Goal: Task Accomplishment & Management: Manage account settings

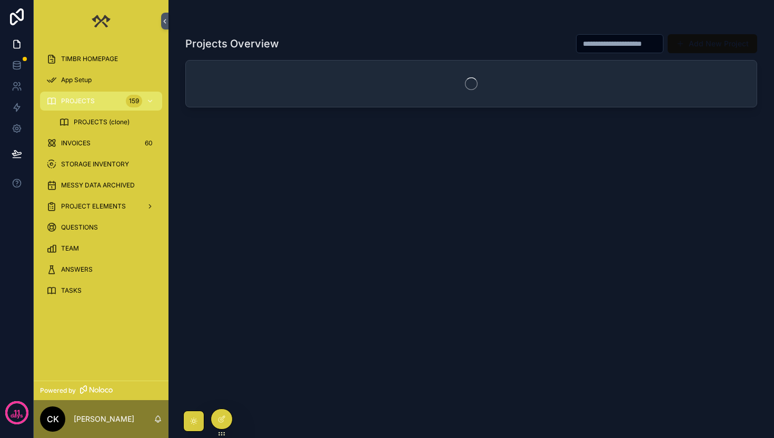
click at [107, 54] on div "TIMBR HOMEPAGE" at bounding box center [101, 59] width 110 height 17
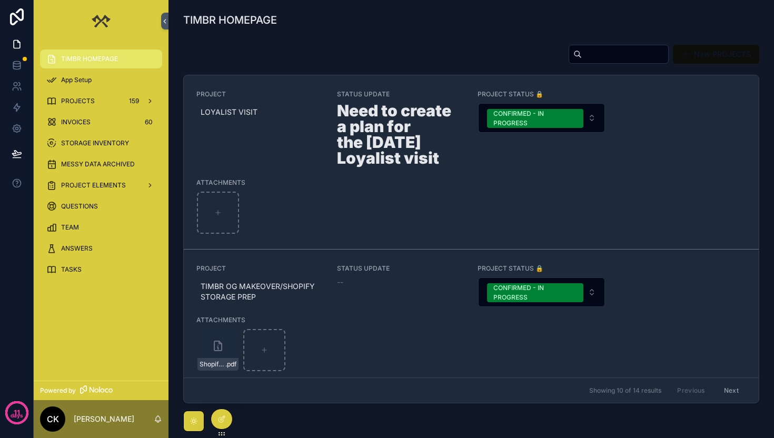
click at [238, 108] on span "LOYALIST VISIT" at bounding box center [261, 112] width 120 height 11
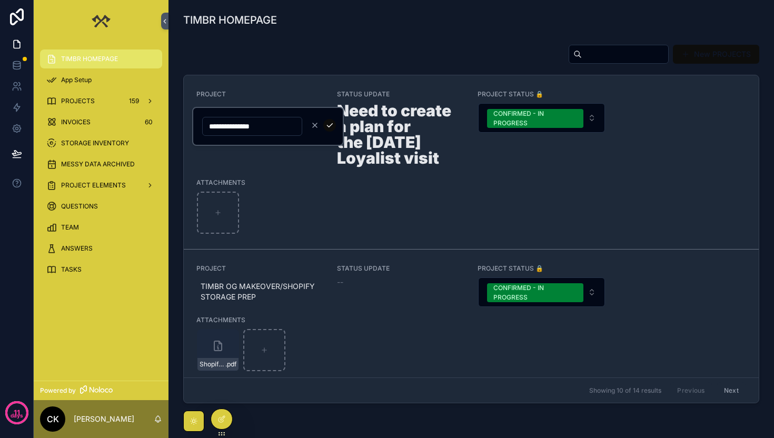
click at [326, 123] on icon "scrollable content" at bounding box center [329, 125] width 8 height 8
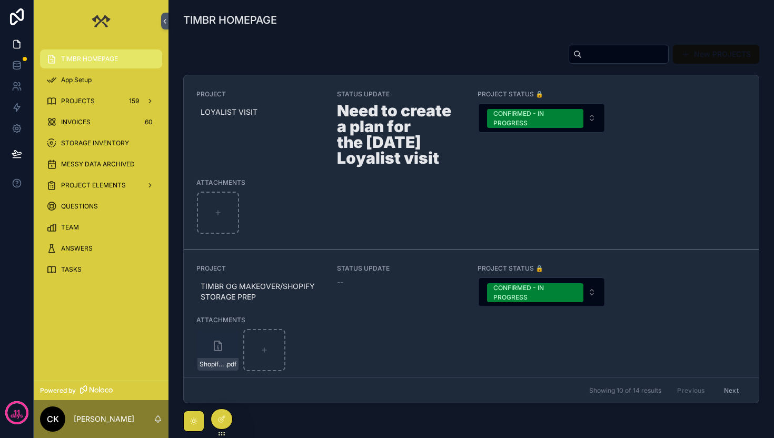
click at [220, 420] on icon at bounding box center [221, 419] width 8 height 8
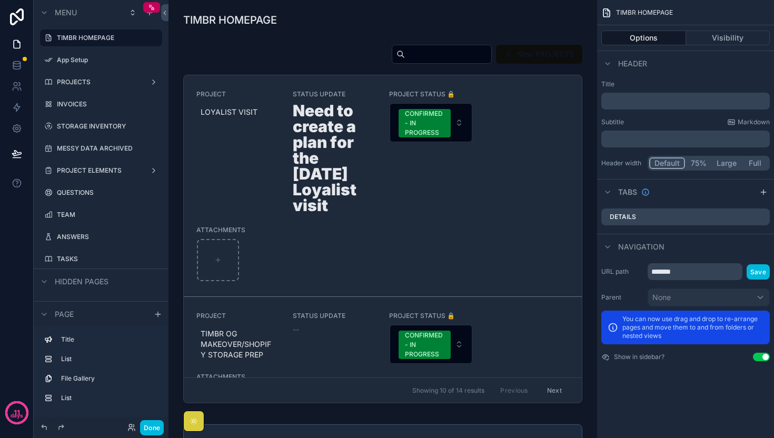
scroll to position [0, 319]
click at [227, 119] on div "scrollable content" at bounding box center [383, 226] width 412 height 372
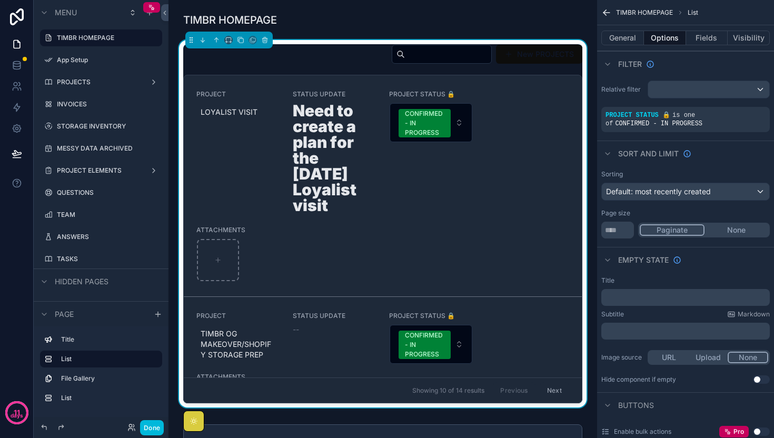
click at [226, 112] on span "LOYALIST VISIT" at bounding box center [238, 112] width 75 height 11
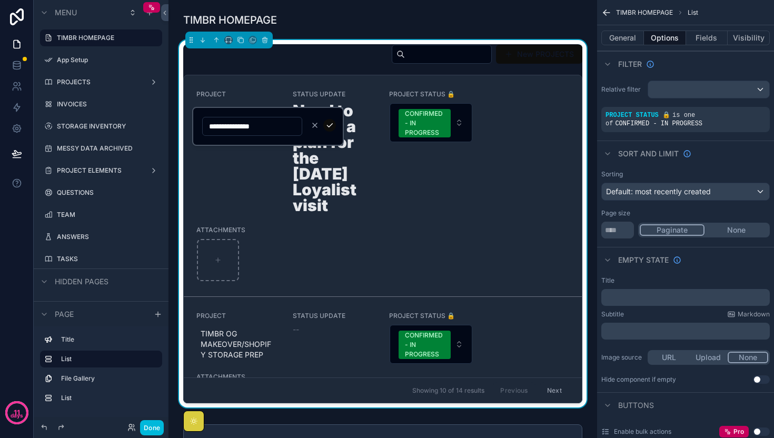
click at [231, 97] on span "PROJECT" at bounding box center [238, 94] width 84 height 8
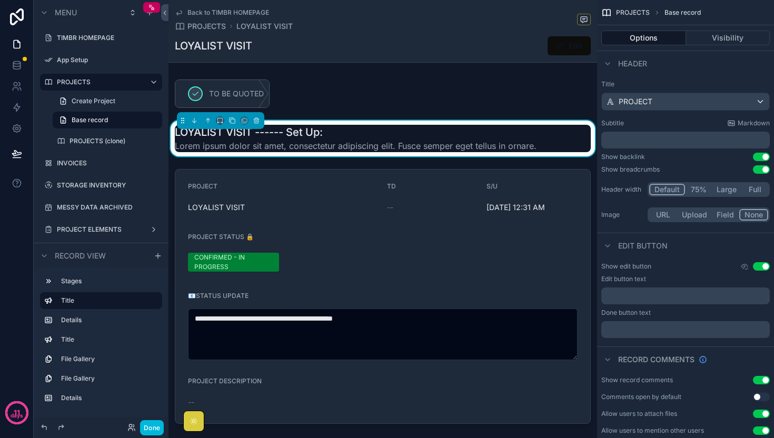
click at [202, 23] on span "PROJECTS" at bounding box center [206, 26] width 38 height 11
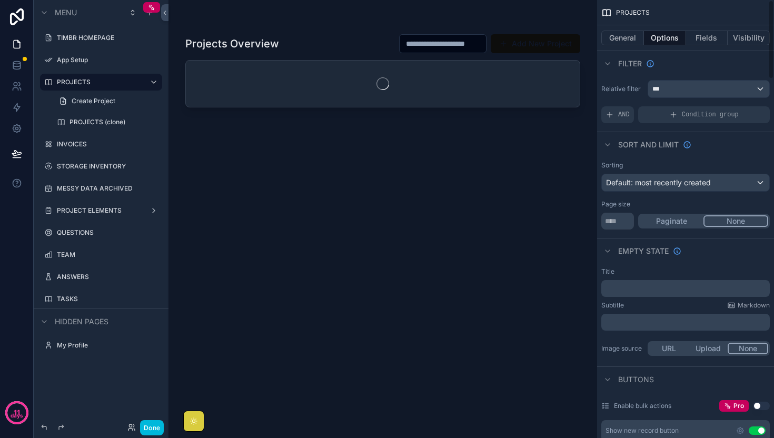
click at [718, 40] on button "Fields" at bounding box center [707, 38] width 42 height 15
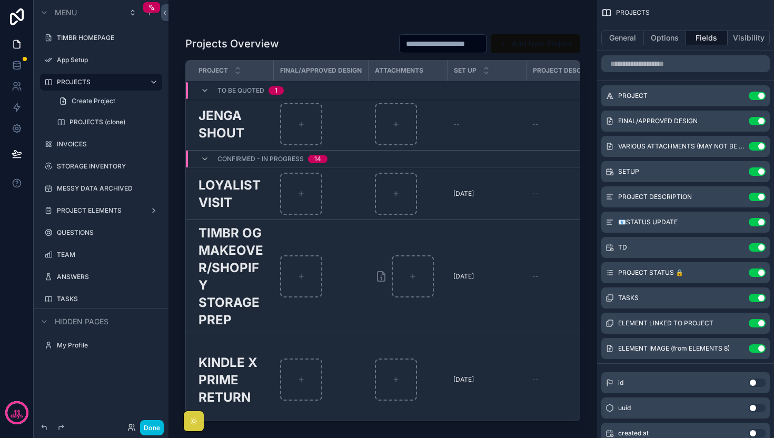
click at [0, 0] on icon "scrollable content" at bounding box center [0, 0] width 0 height 0
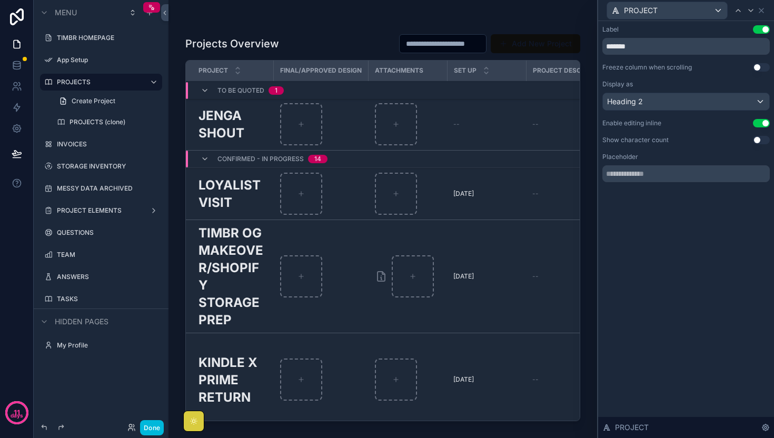
click at [226, 45] on h1 "Projects Overview" at bounding box center [232, 43] width 94 height 15
click at [296, 32] on div "Projects Overview Add New Project PROJECT FINAL/APPROVED DESIGN ATTACHMENTS SET…" at bounding box center [382, 225] width 395 height 400
click at [165, 11] on icon at bounding box center [165, 13] width 2 height 4
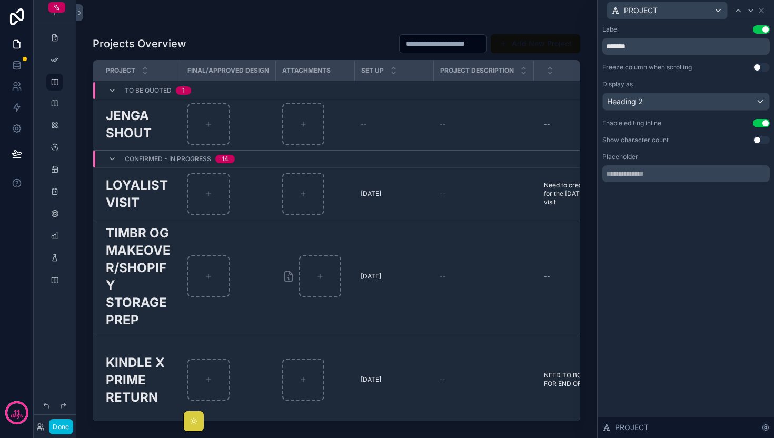
click at [152, 45] on h1 "Projects Overview" at bounding box center [140, 43] width 94 height 15
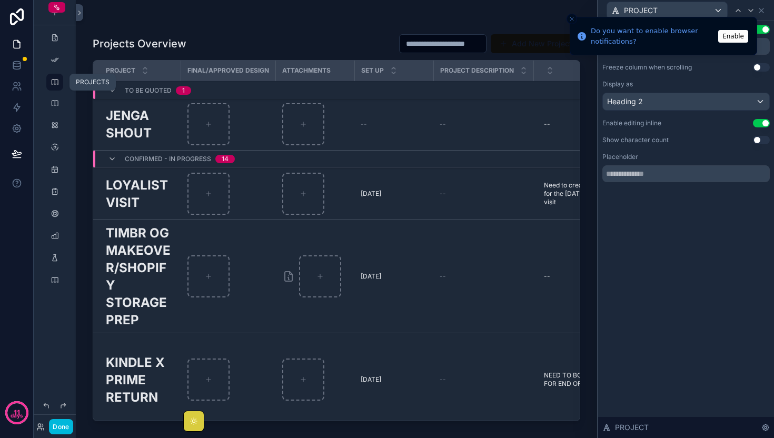
click at [56, 84] on icon "scrollable content" at bounding box center [55, 82] width 8 height 8
click at [85, 82] on div "Projects Overview Add New Project PROJECT FINAL/APPROVED DESIGN ATTACHMENTS SET…" at bounding box center [336, 212] width 521 height 425
click at [54, 81] on icon "scrollable content" at bounding box center [55, 82] width 8 height 8
click at [54, 58] on icon "scrollable content" at bounding box center [55, 60] width 8 height 8
click at [54, 102] on icon "scrollable content" at bounding box center [55, 103] width 8 height 8
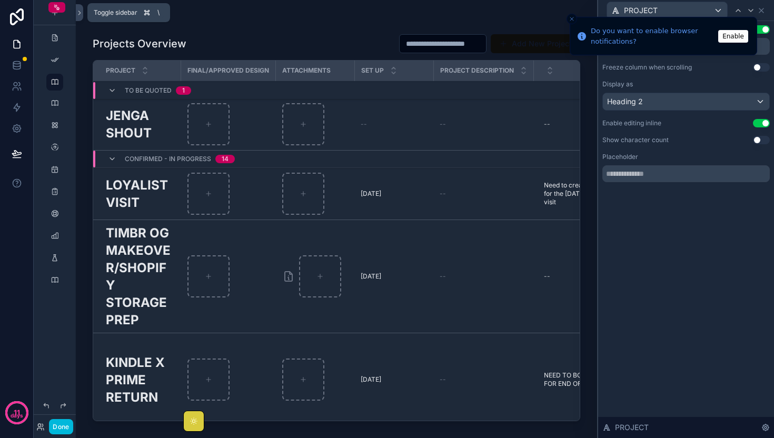
click at [79, 12] on icon at bounding box center [79, 13] width 2 height 4
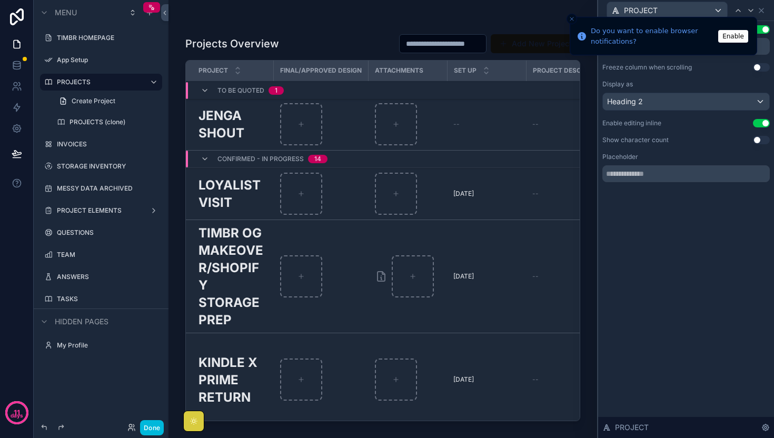
click at [81, 98] on span "Create Project" at bounding box center [94, 101] width 44 height 8
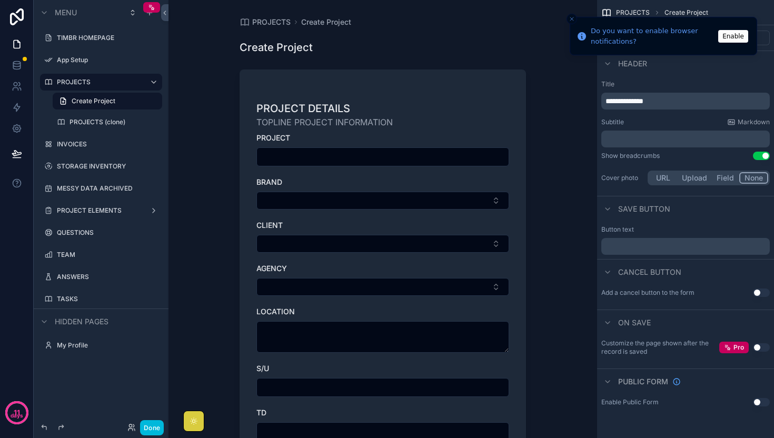
click at [94, 120] on label "PROJECTS (clone)" at bounding box center [112, 122] width 86 height 8
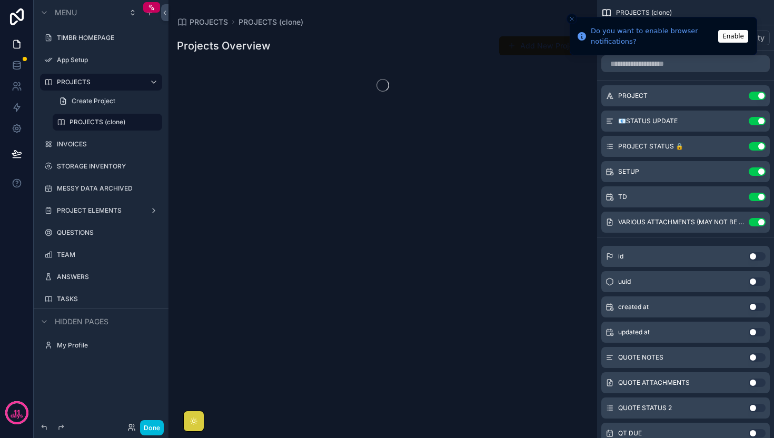
click at [91, 35] on label "TIMBR HOMEPAGE" at bounding box center [106, 38] width 99 height 8
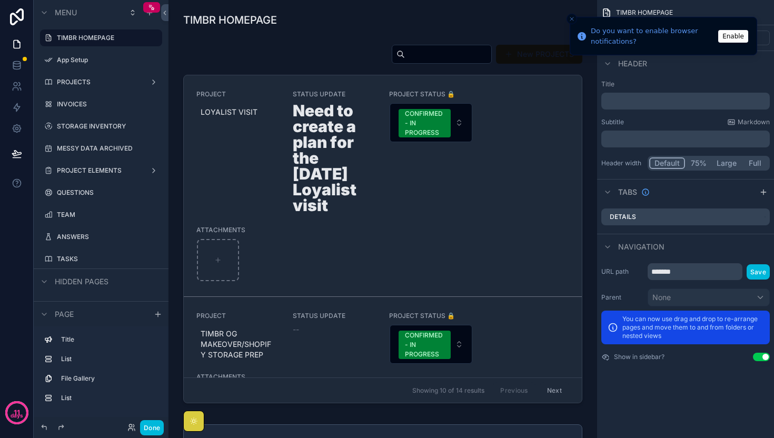
scroll to position [0, 319]
click at [570, 19] on icon "Close toast" at bounding box center [572, 19] width 6 height 6
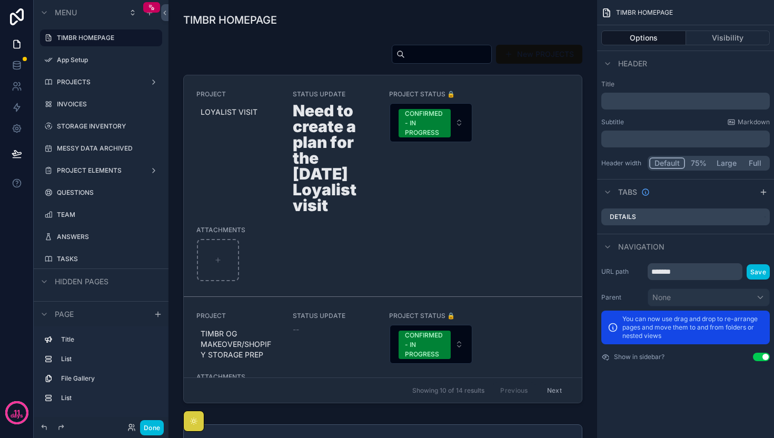
click at [710, 42] on button "Visibility" at bounding box center [728, 38] width 84 height 15
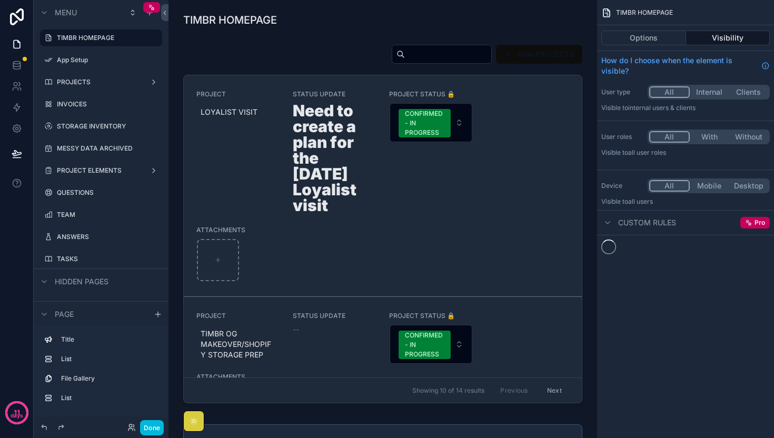
click at [644, 41] on button "Options" at bounding box center [643, 38] width 85 height 15
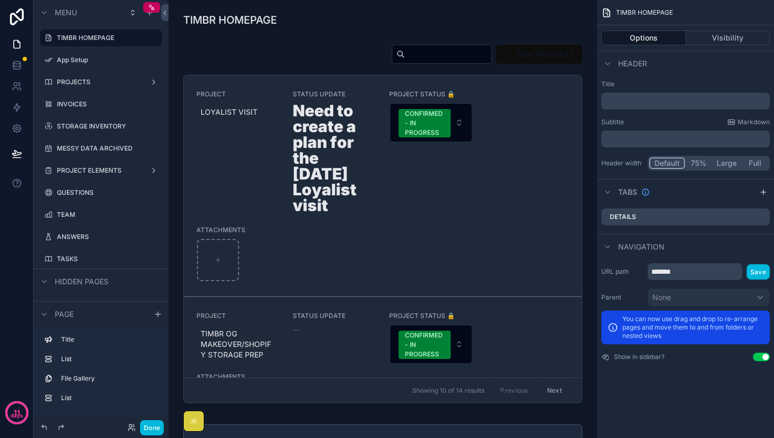
click at [570, 125] on div "scrollable content" at bounding box center [383, 226] width 412 height 372
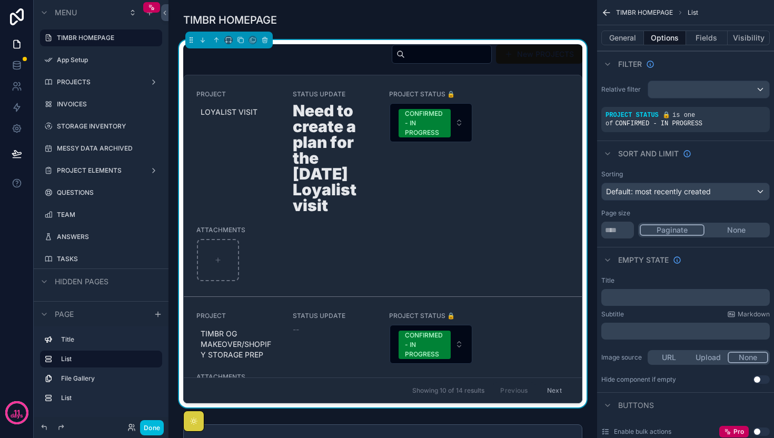
click at [706, 41] on button "Fields" at bounding box center [707, 38] width 42 height 15
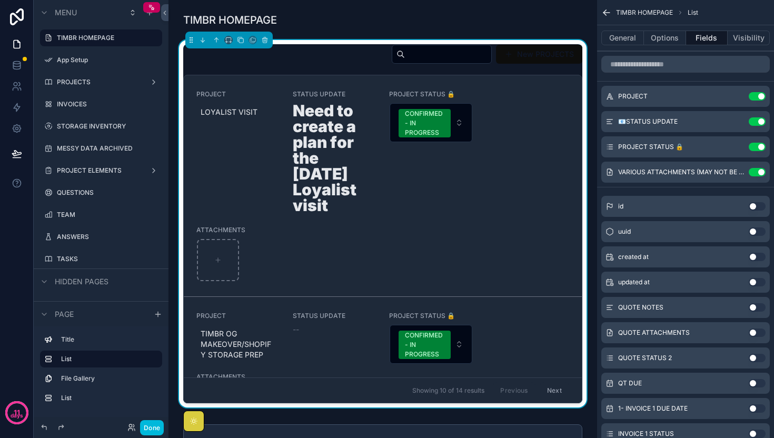
click at [0, 0] on icon "scrollable content" at bounding box center [0, 0] width 0 height 0
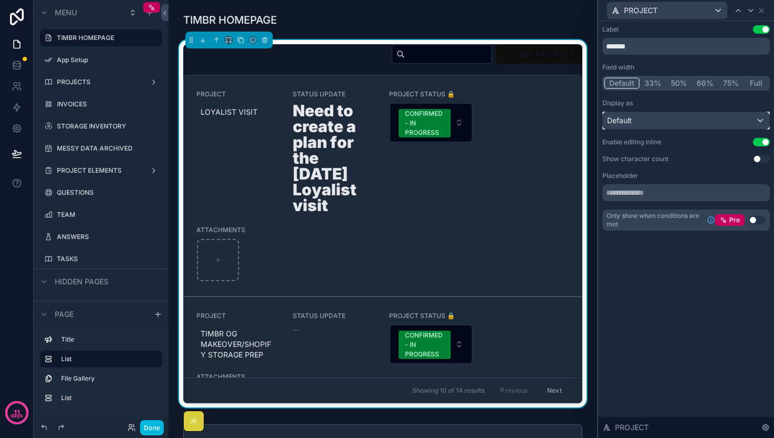
click at [705, 120] on div "Default" at bounding box center [686, 120] width 166 height 17
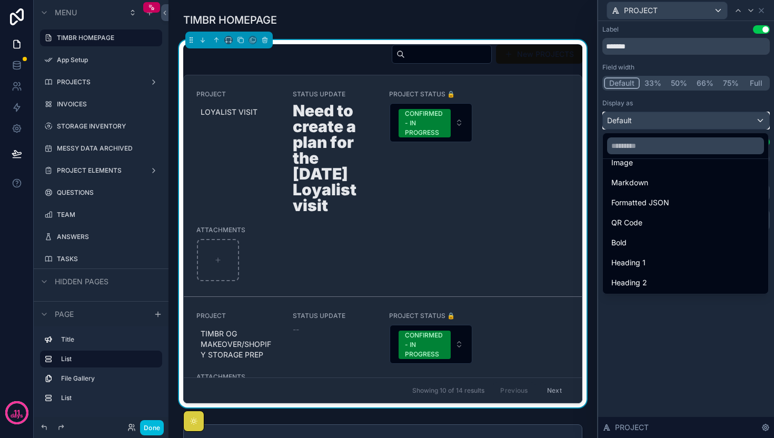
scroll to position [115, 0]
click at [648, 275] on div "Heading 4" at bounding box center [685, 282] width 161 height 19
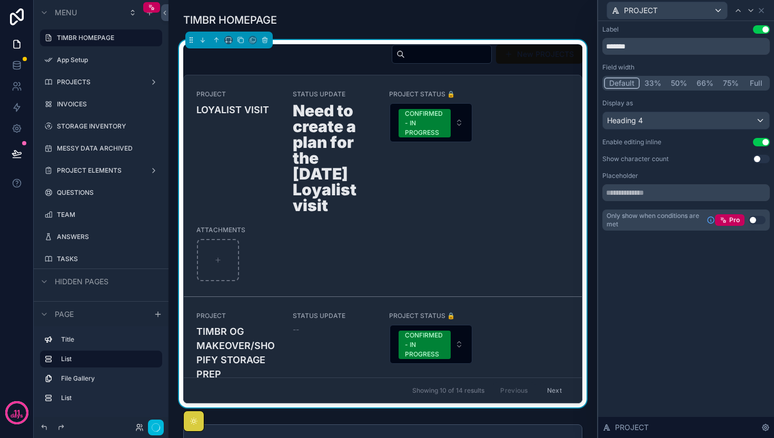
scroll to position [0, 319]
click at [681, 118] on div "Heading 4" at bounding box center [686, 120] width 166 height 17
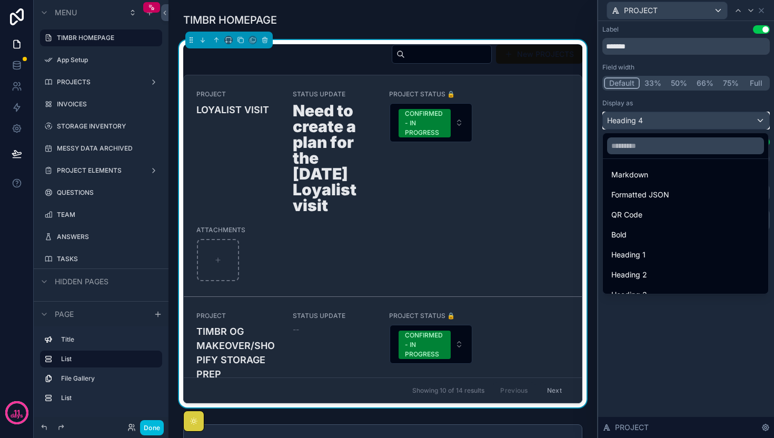
scroll to position [83, 0]
click at [672, 253] on div "Heading 1" at bounding box center [685, 253] width 148 height 13
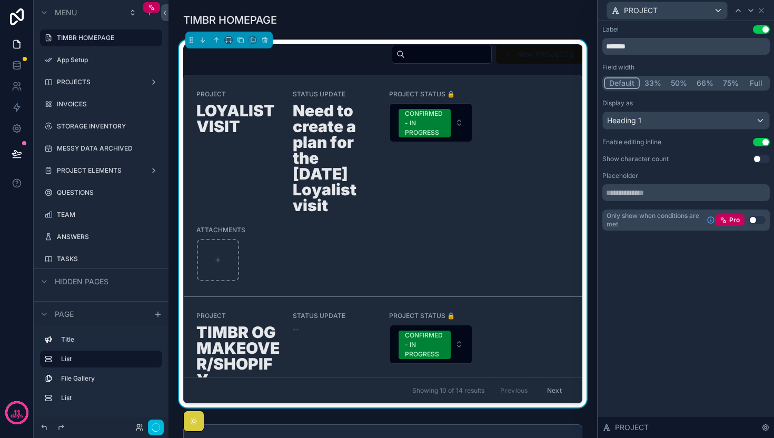
scroll to position [0, 319]
click at [749, 11] on icon at bounding box center [751, 10] width 8 height 8
click at [706, 120] on div "Heading 1" at bounding box center [686, 120] width 166 height 17
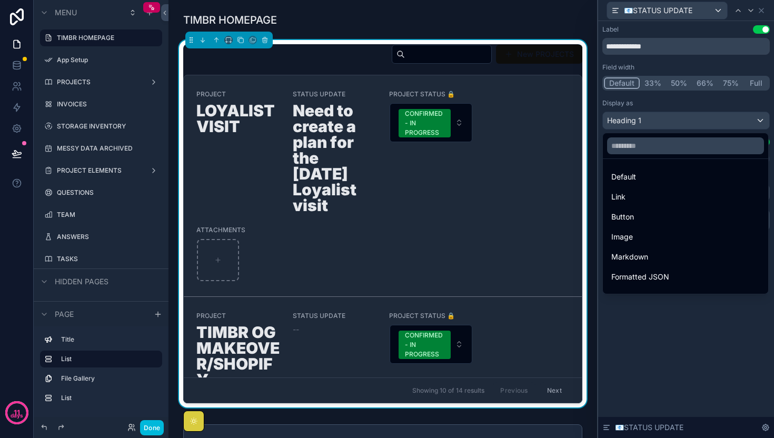
click at [680, 175] on div "Default" at bounding box center [685, 177] width 148 height 13
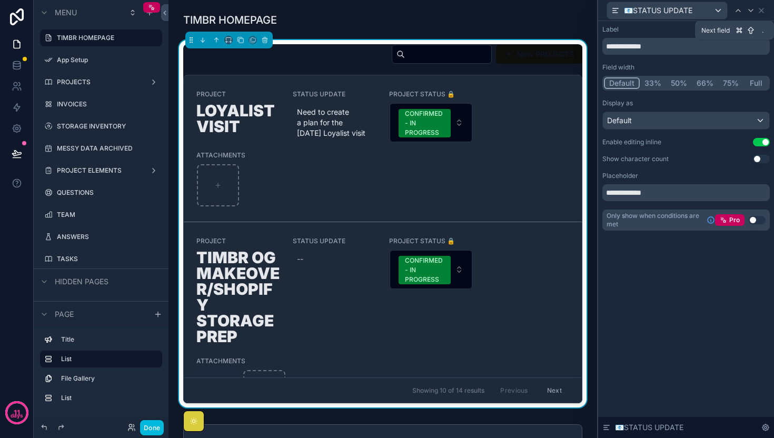
click at [749, 13] on icon at bounding box center [751, 10] width 8 height 8
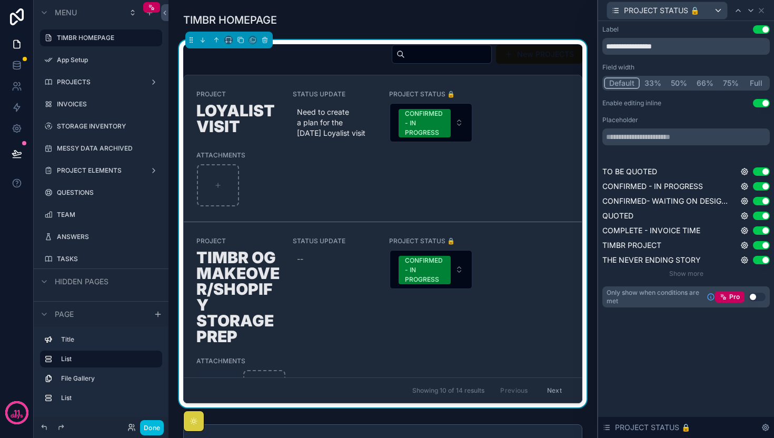
click at [732, 9] on div at bounding box center [738, 10] width 13 height 13
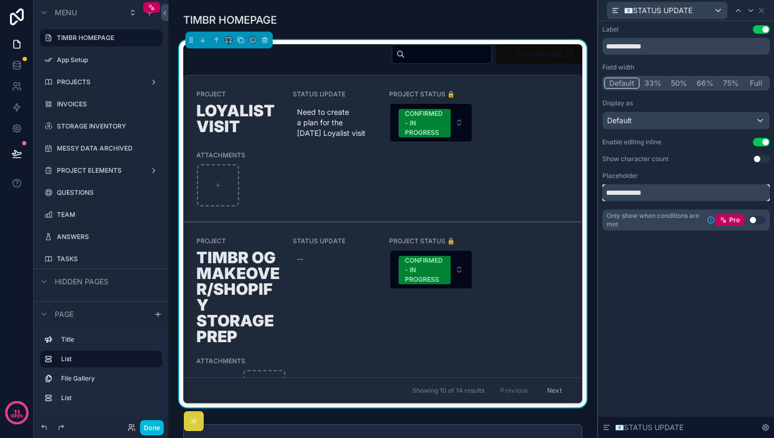
click at [702, 196] on input "**********" at bounding box center [685, 192] width 167 height 17
click at [650, 84] on button "33%" at bounding box center [653, 83] width 26 height 12
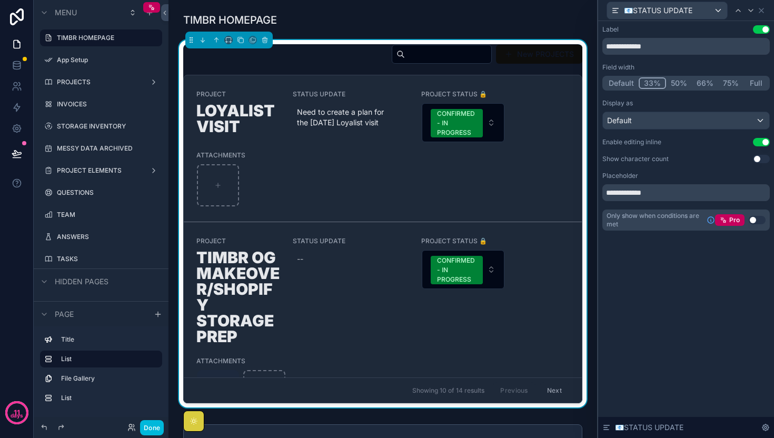
click at [676, 84] on button "50%" at bounding box center [679, 83] width 26 height 12
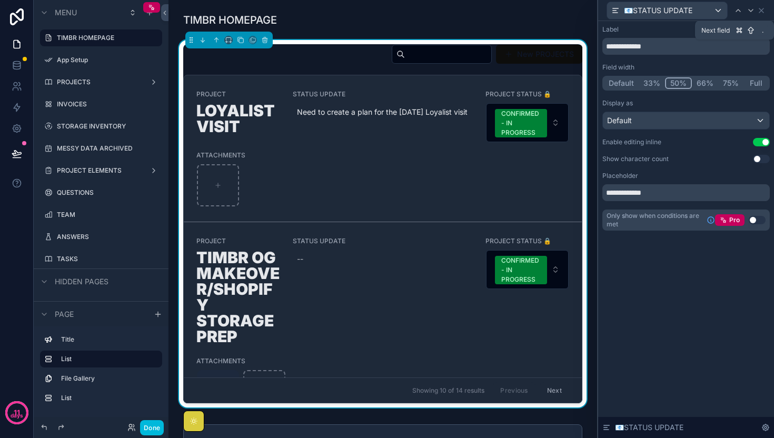
click at [747, 14] on icon at bounding box center [751, 10] width 8 height 8
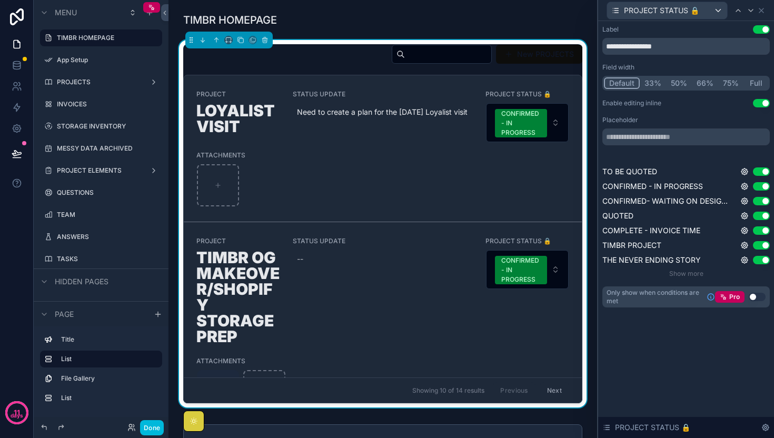
click at [652, 85] on button "33%" at bounding box center [653, 83] width 26 height 12
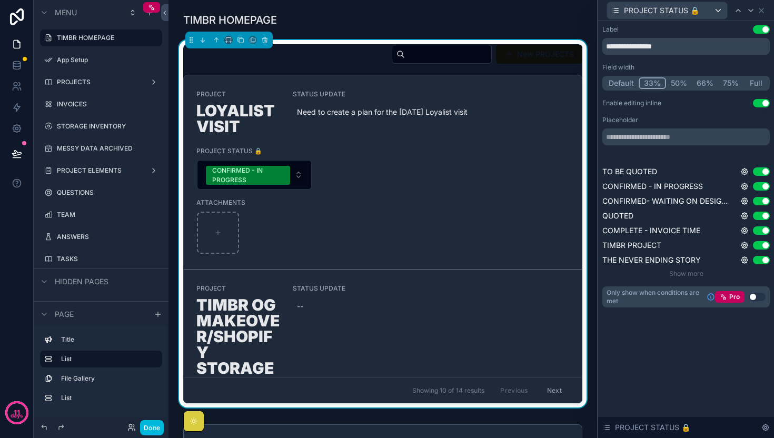
click at [675, 83] on button "50%" at bounding box center [679, 83] width 26 height 12
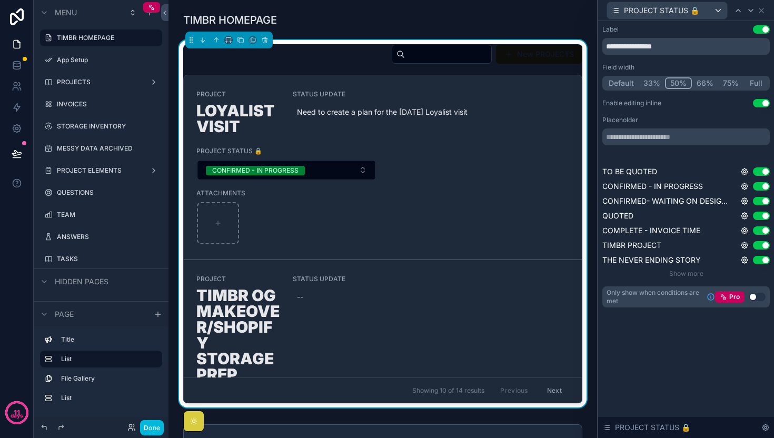
click at [703, 85] on button "66%" at bounding box center [705, 83] width 26 height 12
click at [750, 81] on button "Full" at bounding box center [755, 83] width 25 height 12
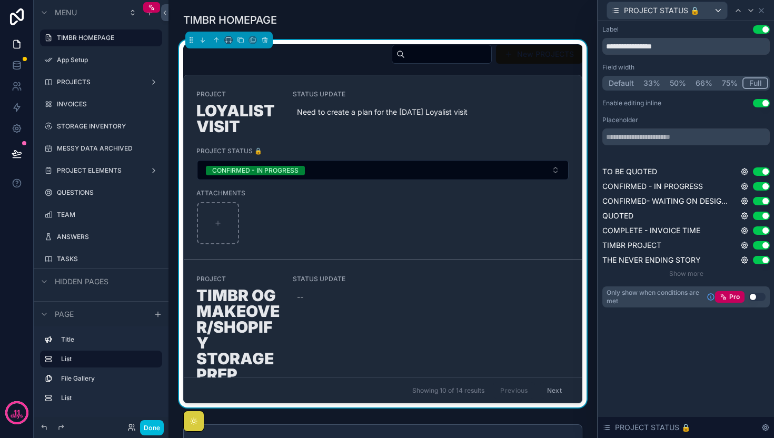
scroll to position [0, 0]
click at [731, 83] on button "75%" at bounding box center [729, 83] width 25 height 12
click at [704, 83] on button "66%" at bounding box center [704, 83] width 26 height 12
drag, startPoint x: 674, startPoint y: 85, endPoint x: 654, endPoint y: 85, distance: 19.5
click at [674, 85] on button "50%" at bounding box center [678, 83] width 26 height 12
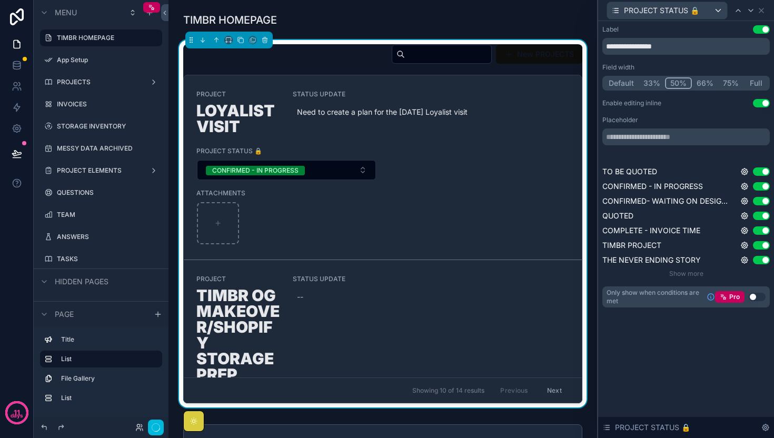
click at [649, 85] on button "33%" at bounding box center [652, 83] width 26 height 12
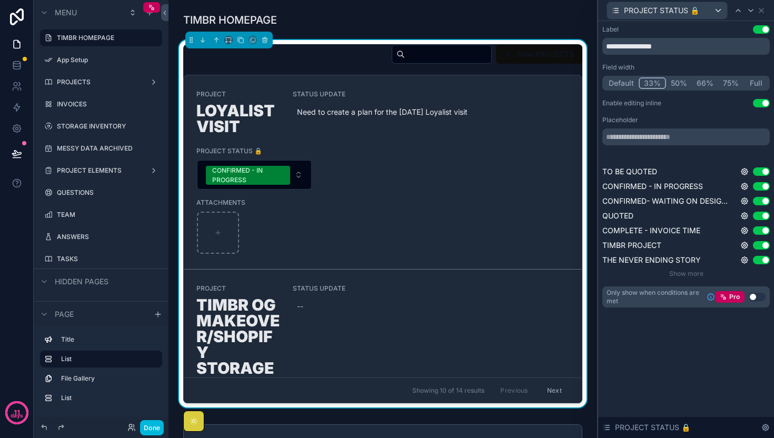
scroll to position [0, 319]
click at [623, 83] on button "Default" at bounding box center [621, 83] width 35 height 12
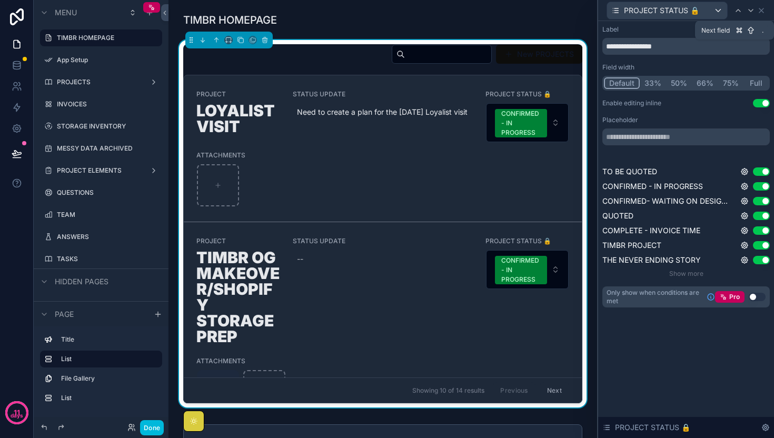
click at [748, 11] on icon at bounding box center [751, 10] width 8 height 8
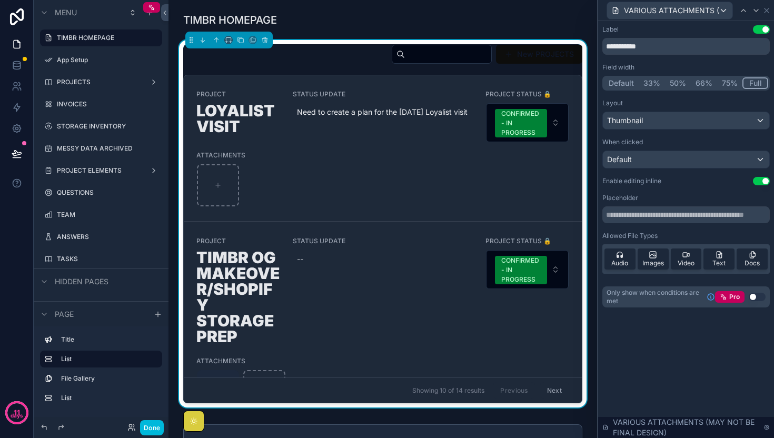
click at [622, 81] on button "Default" at bounding box center [621, 83] width 35 height 12
click at [653, 84] on button "33%" at bounding box center [653, 83] width 26 height 12
click at [676, 86] on button "50%" at bounding box center [679, 83] width 26 height 12
click at [704, 85] on button "66%" at bounding box center [705, 83] width 26 height 12
click at [732, 82] on button "75%" at bounding box center [730, 83] width 25 height 12
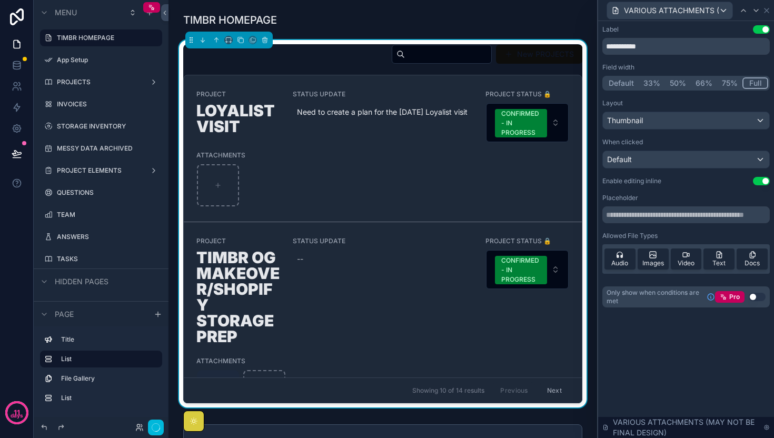
click at [751, 82] on button "Full" at bounding box center [755, 83] width 26 height 12
click at [621, 84] on button "Default" at bounding box center [621, 83] width 35 height 12
click at [759, 27] on button "Use setting" at bounding box center [761, 29] width 17 height 8
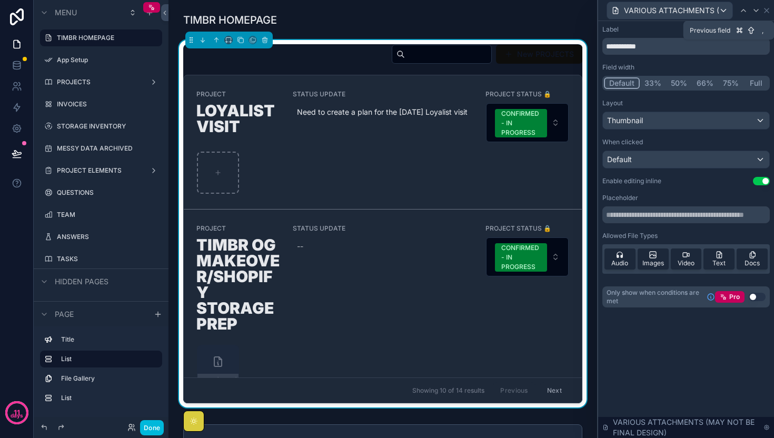
click at [743, 10] on icon at bounding box center [743, 10] width 8 height 8
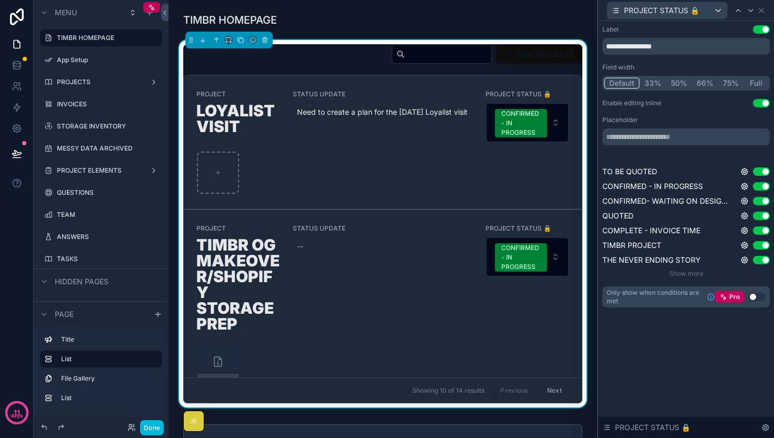
click at [762, 31] on button "Use setting" at bounding box center [761, 29] width 17 height 8
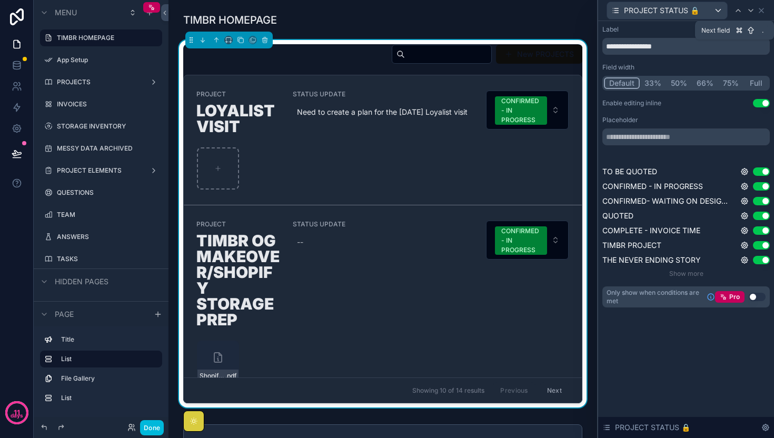
click at [748, 10] on icon at bounding box center [751, 10] width 8 height 8
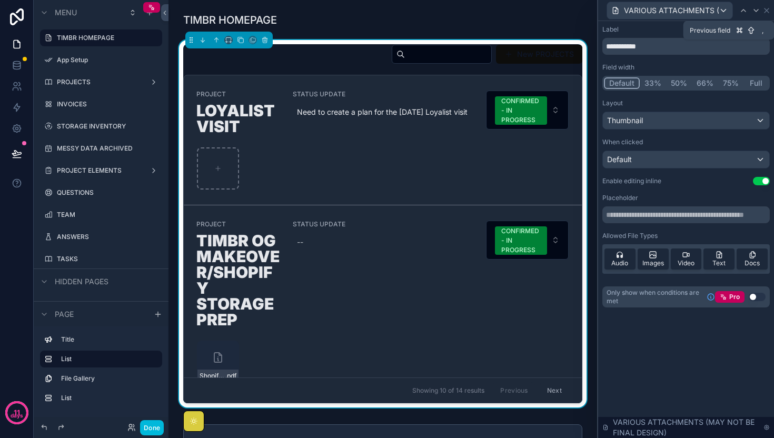
click at [748, 10] on div at bounding box center [743, 10] width 13 height 13
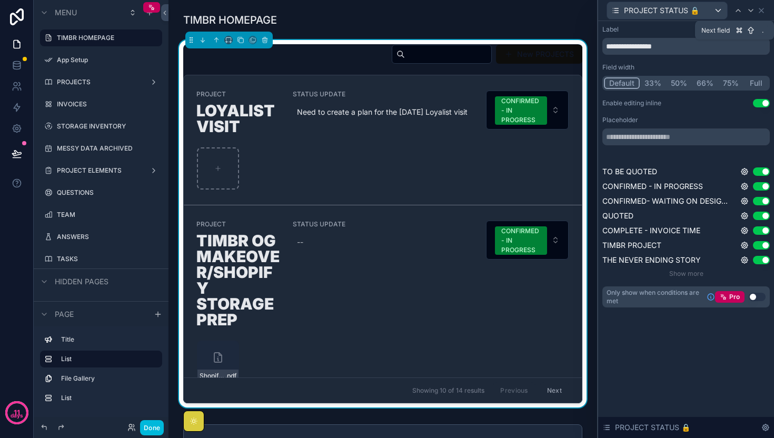
click at [748, 10] on icon at bounding box center [751, 10] width 8 height 8
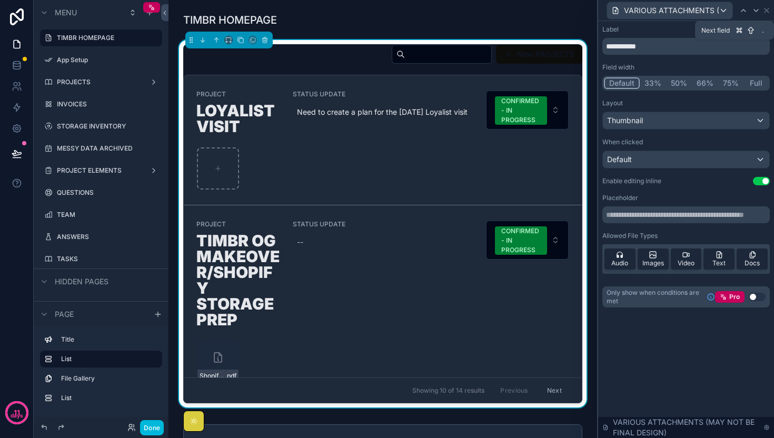
click at [751, 12] on div at bounding box center [756, 10] width 13 height 13
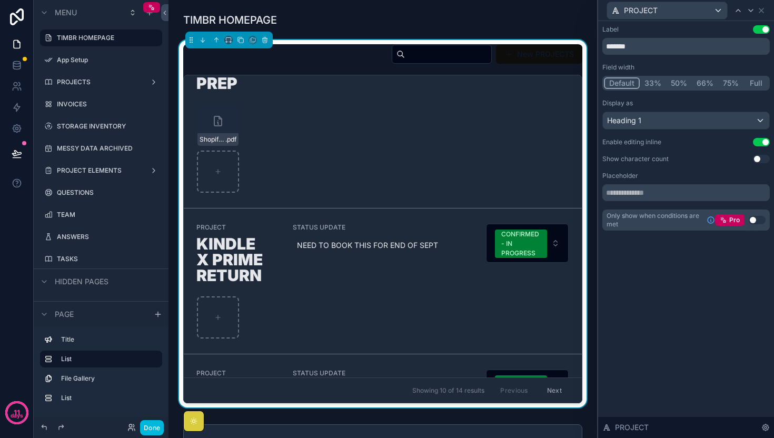
scroll to position [0, 0]
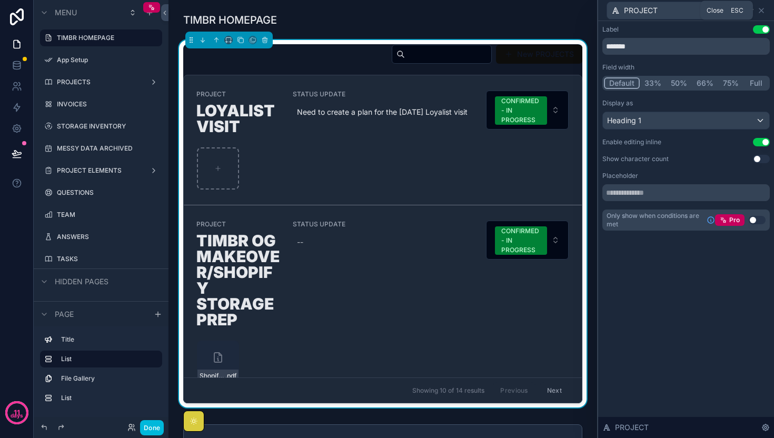
click at [761, 12] on icon at bounding box center [761, 10] width 8 height 8
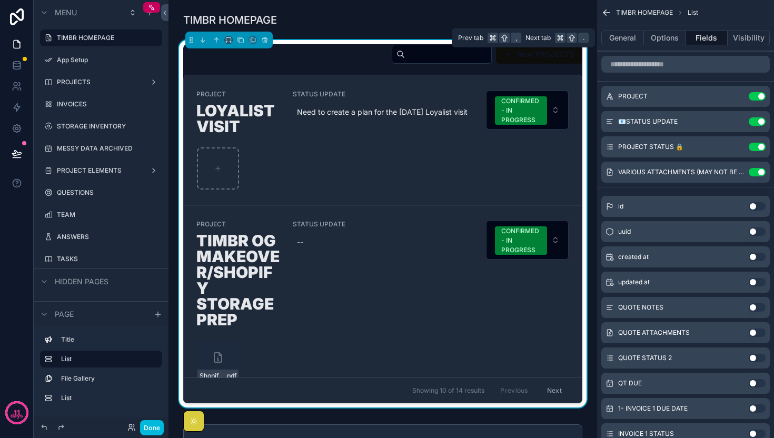
click at [666, 37] on button "Options" at bounding box center [665, 38] width 42 height 15
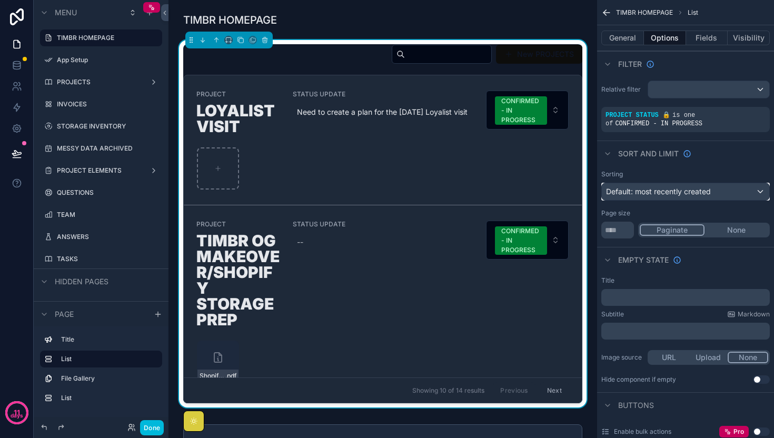
click at [675, 192] on span "Default: most recently created" at bounding box center [658, 191] width 105 height 9
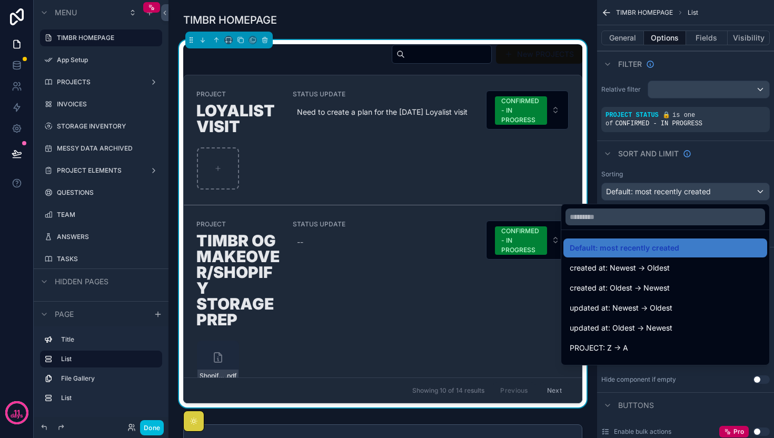
click at [677, 249] on span "Default: most recently created" at bounding box center [625, 248] width 110 height 13
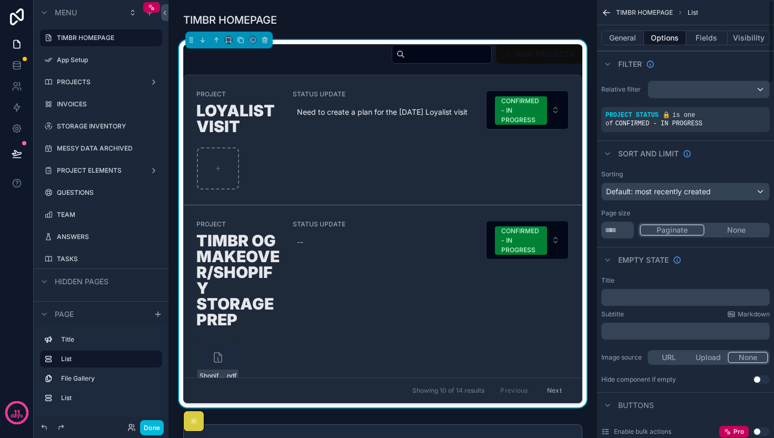
scroll to position [0, 319]
click at [703, 197] on div "Default: most recently created" at bounding box center [685, 191] width 167 height 17
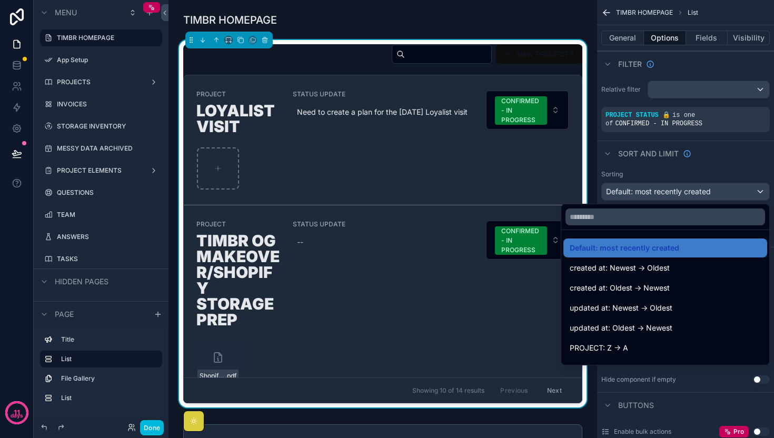
click at [708, 305] on div "updated at: Newest -> Oldest" at bounding box center [665, 308] width 191 height 13
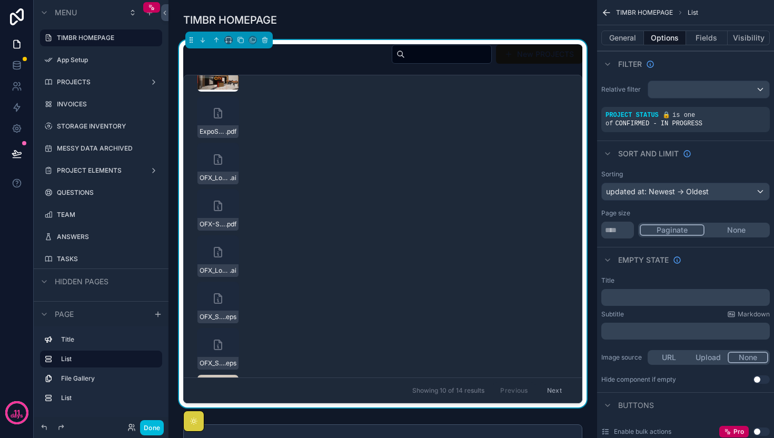
scroll to position [0, 0]
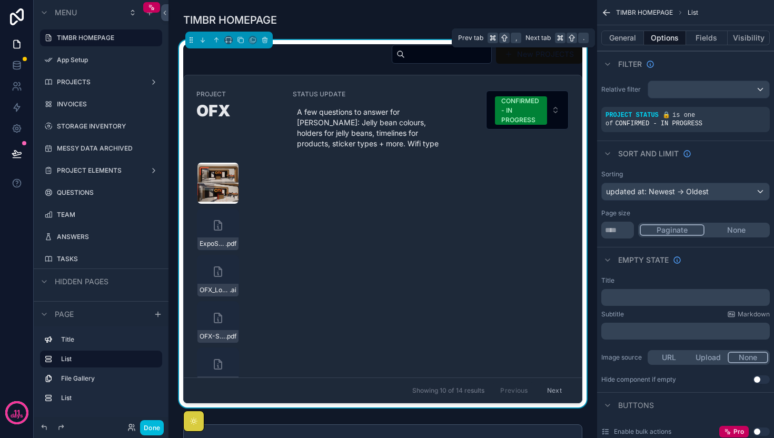
click at [705, 38] on button "Fields" at bounding box center [707, 38] width 42 height 15
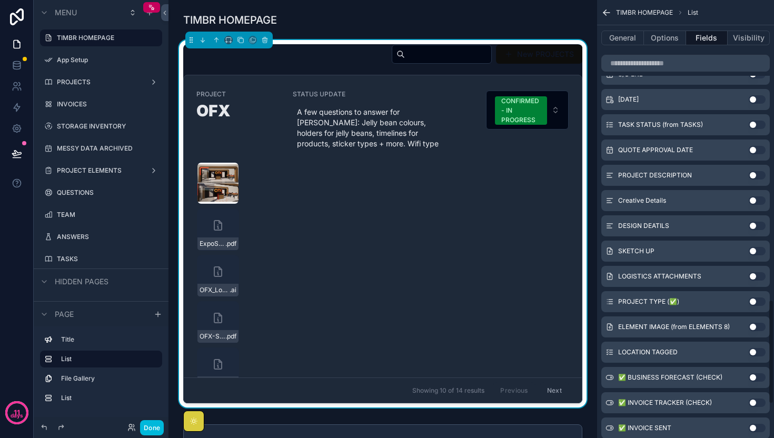
scroll to position [1400, 0]
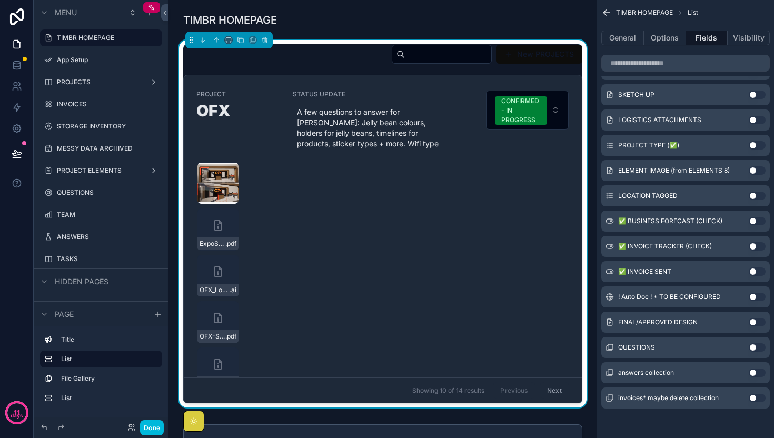
click at [752, 321] on button "Use setting" at bounding box center [757, 322] width 17 height 8
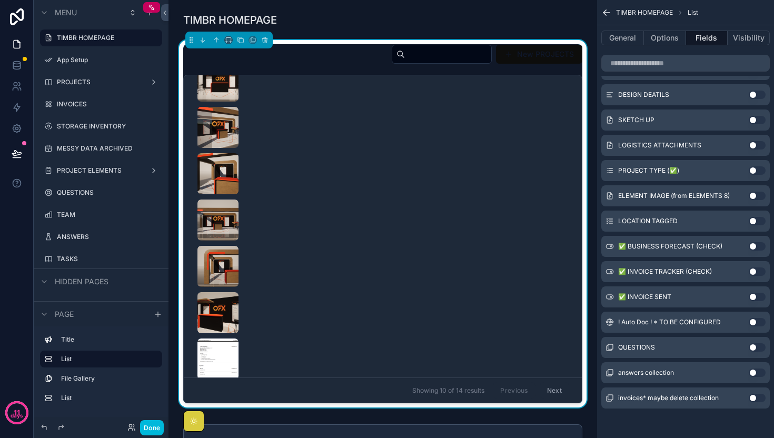
scroll to position [0, 0]
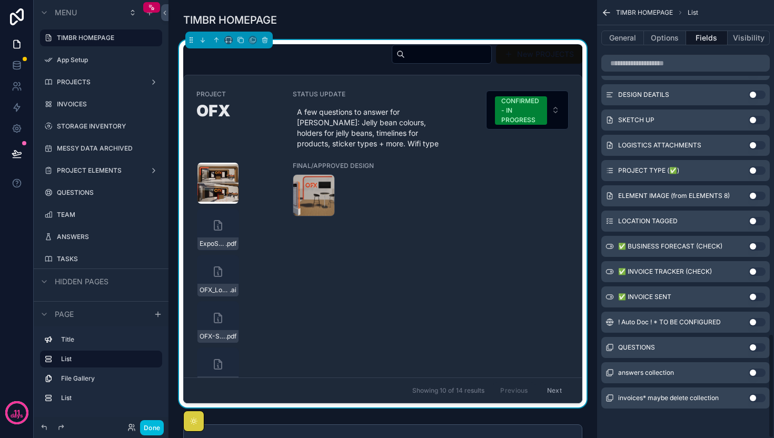
click at [699, 42] on button "Fields" at bounding box center [707, 38] width 42 height 15
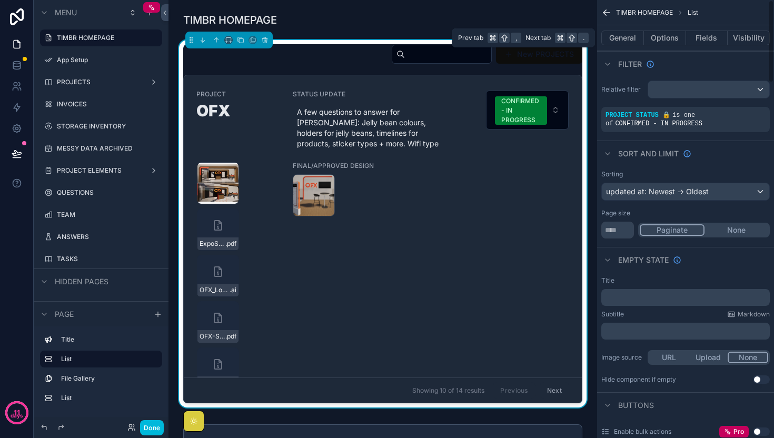
click at [702, 34] on button "Fields" at bounding box center [707, 38] width 42 height 15
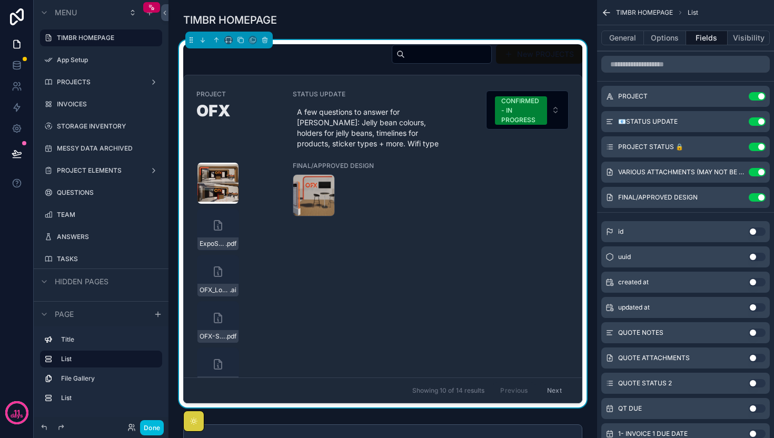
click at [0, 0] on icon "scrollable content" at bounding box center [0, 0] width 0 height 0
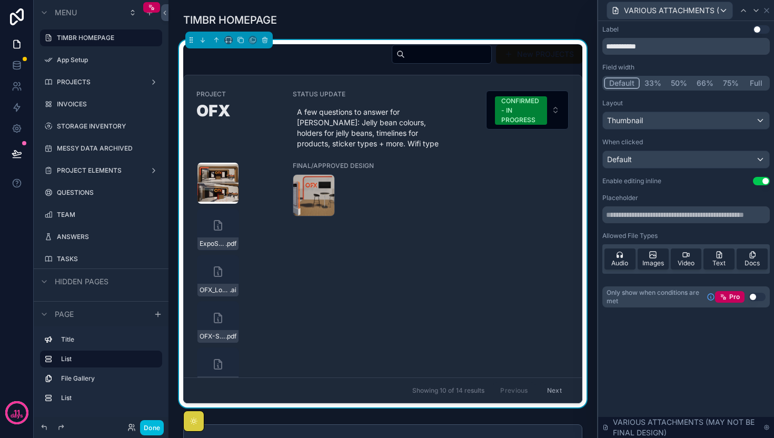
click at [651, 82] on button "33%" at bounding box center [653, 83] width 26 height 12
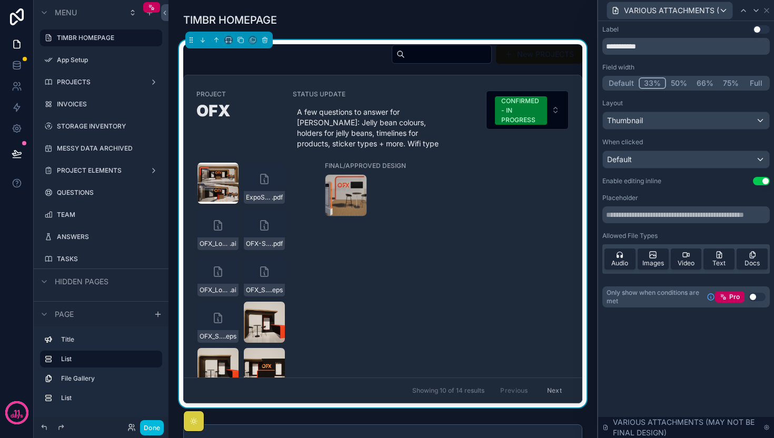
scroll to position [0, 319]
click at [678, 85] on button "50%" at bounding box center [679, 83] width 26 height 12
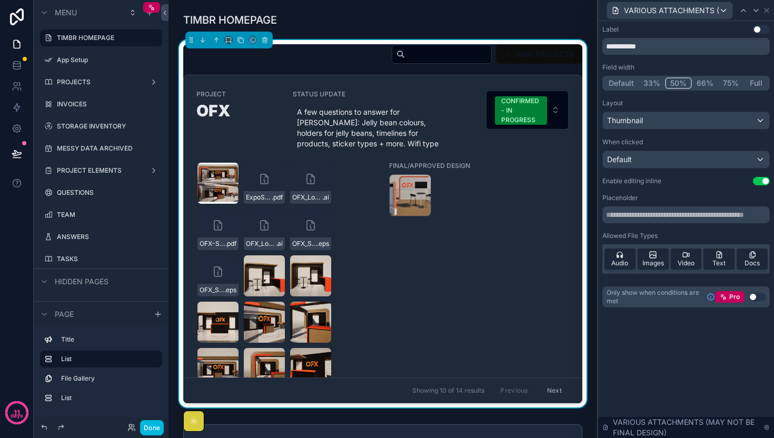
click at [748, 82] on button "Full" at bounding box center [755, 83] width 25 height 12
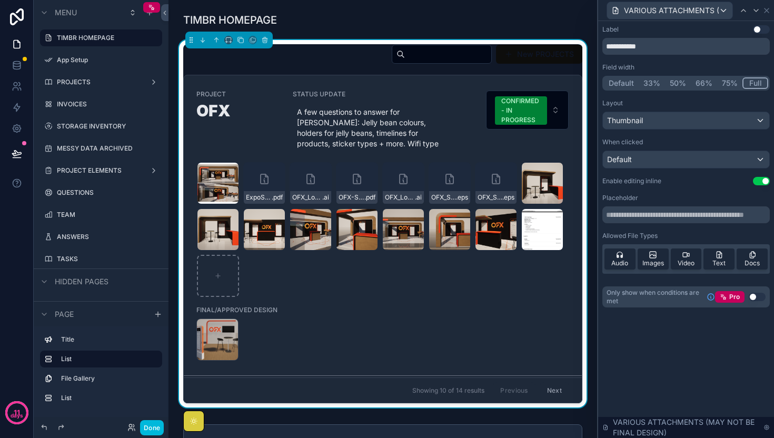
click at [725, 84] on button "75%" at bounding box center [729, 83] width 25 height 12
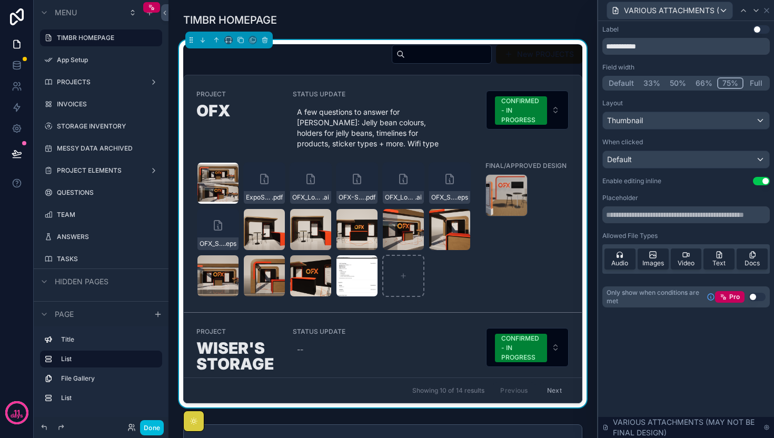
click at [750, 81] on button "Full" at bounding box center [755, 83] width 25 height 12
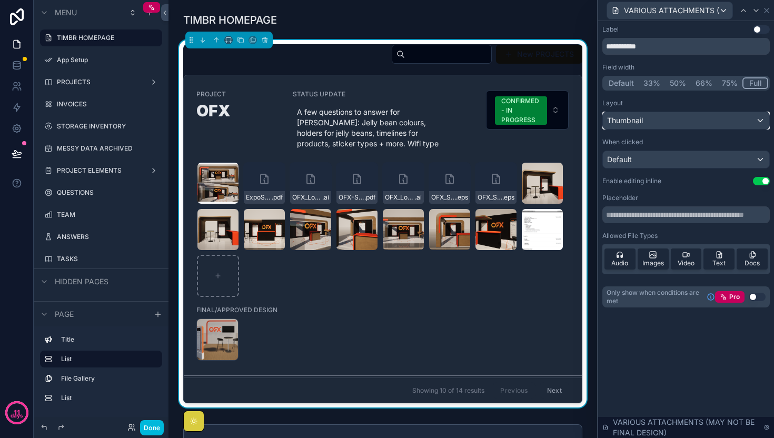
click at [648, 121] on div "Thumbnail" at bounding box center [686, 120] width 166 height 17
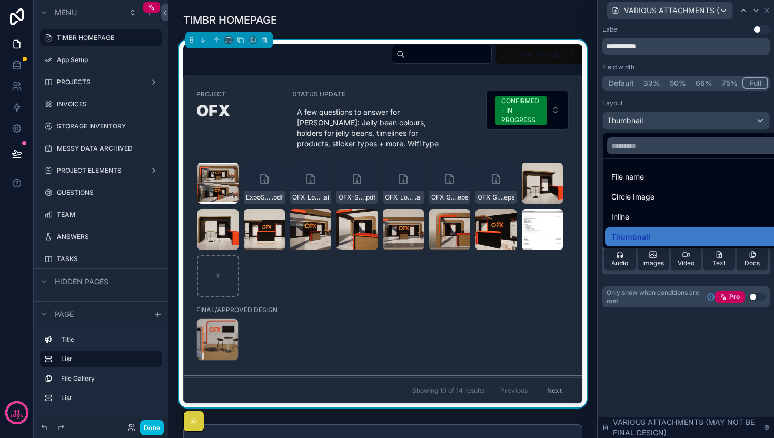
click at [660, 195] on div "Circle Image" at bounding box center [698, 197] width 174 height 13
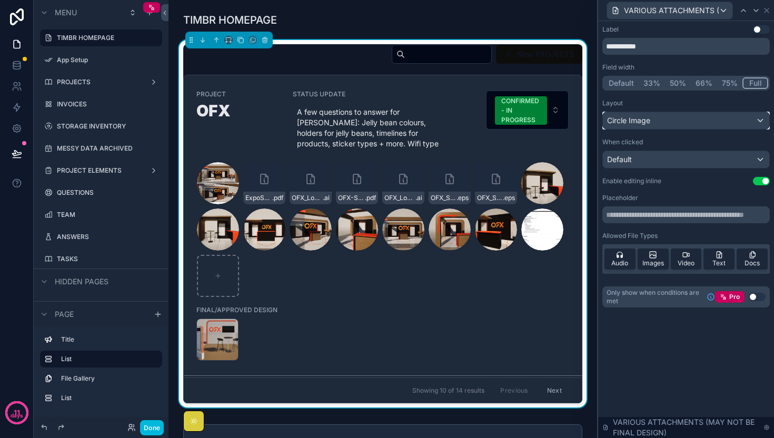
click at [659, 119] on div "Circle Image" at bounding box center [686, 120] width 166 height 17
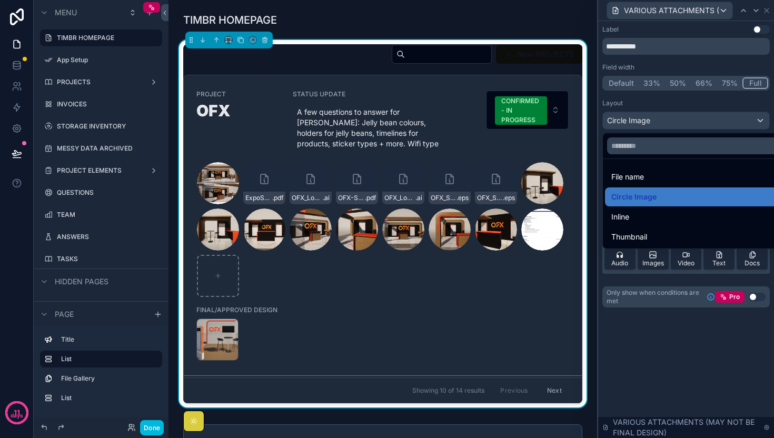
click at [643, 230] on div "Thumbnail" at bounding box center [698, 236] width 186 height 19
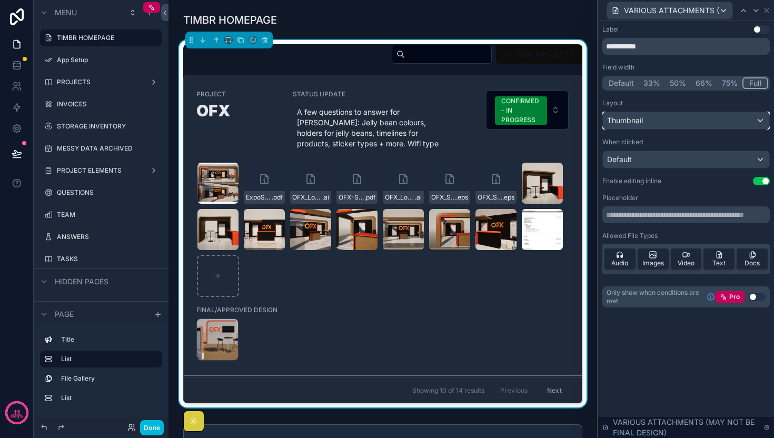
click at [655, 118] on div "Thumbnail" at bounding box center [686, 120] width 166 height 17
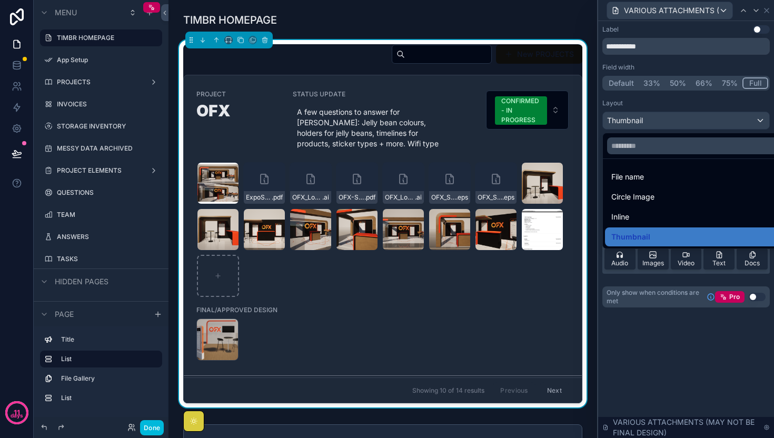
click at [653, 179] on div "File name" at bounding box center [698, 177] width 174 height 13
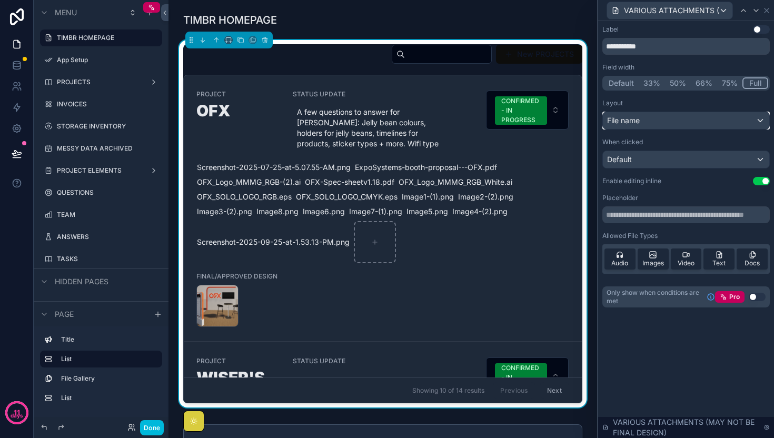
click at [659, 121] on div "File name" at bounding box center [686, 120] width 166 height 17
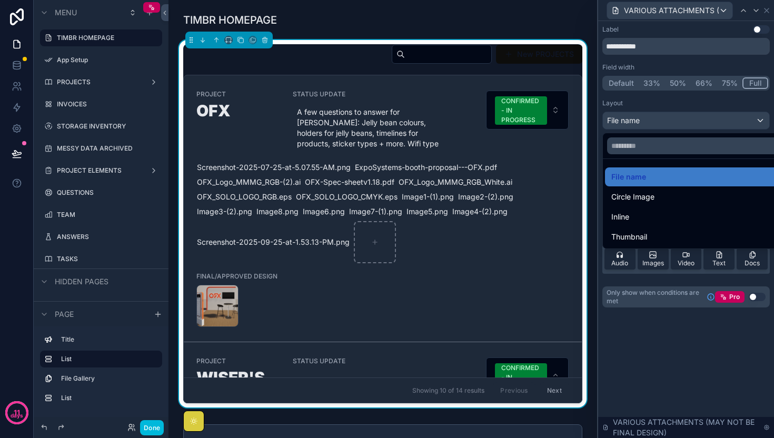
click at [649, 216] on div "Inline" at bounding box center [698, 217] width 174 height 13
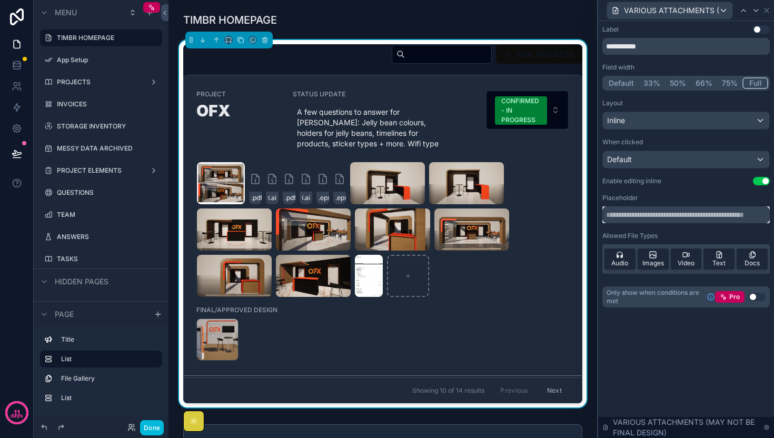
click at [673, 220] on input "text" at bounding box center [685, 214] width 167 height 17
click at [656, 255] on icon at bounding box center [653, 255] width 8 height 8
click at [654, 261] on span "Images" at bounding box center [653, 263] width 22 height 8
click at [679, 256] on div "Video" at bounding box center [686, 258] width 31 height 21
click at [653, 259] on span "Images" at bounding box center [653, 263] width 22 height 8
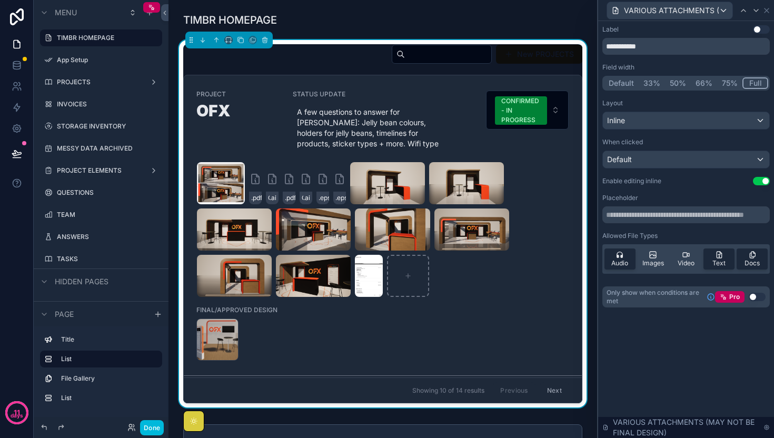
click at [656, 256] on icon at bounding box center [655, 255] width 3 height 1
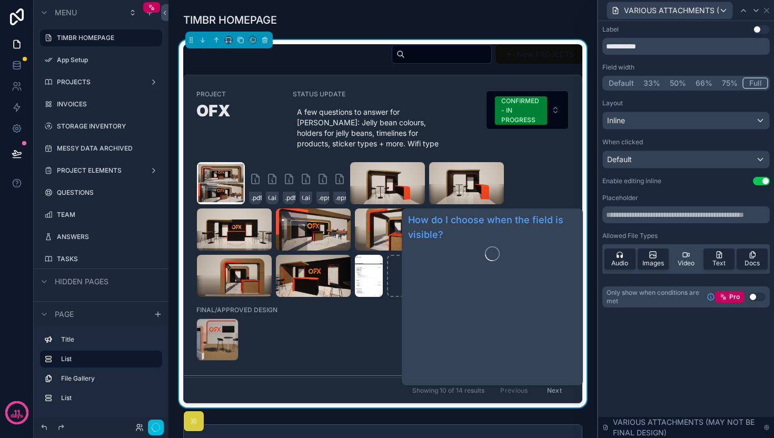
click at [672, 313] on div "**********" at bounding box center [686, 177] width 176 height 312
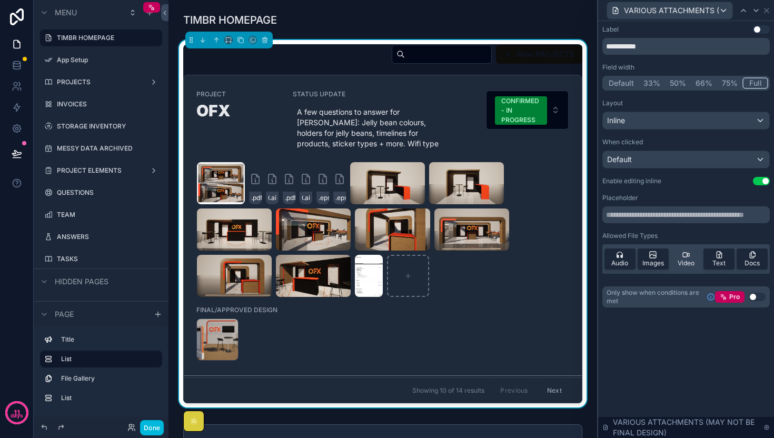
click at [689, 332] on div "**********" at bounding box center [686, 177] width 176 height 312
click at [683, 263] on span "Video" at bounding box center [686, 263] width 17 height 8
click at [748, 257] on icon at bounding box center [752, 255] width 8 height 8
click at [751, 259] on span "Docs" at bounding box center [751, 263] width 15 height 8
click at [710, 335] on div "**********" at bounding box center [686, 229] width 176 height 417
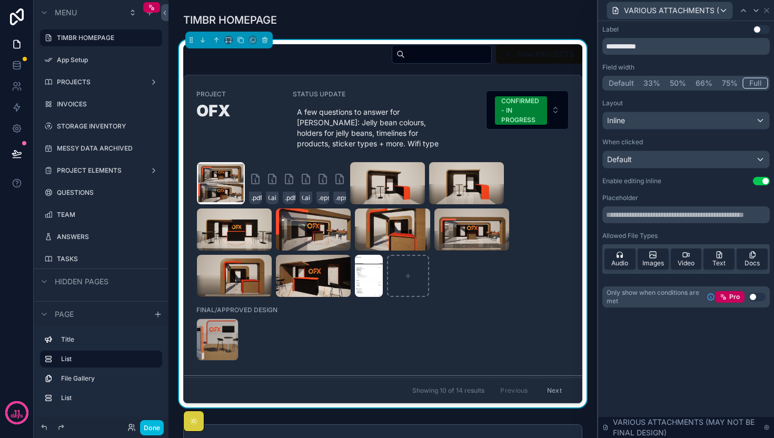
click at [757, 295] on button "Use setting" at bounding box center [757, 297] width 17 height 8
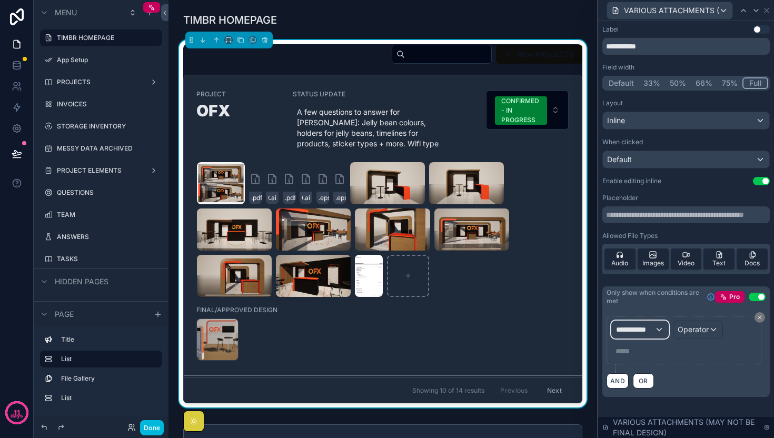
click at [648, 330] on span "**********" at bounding box center [635, 329] width 38 height 11
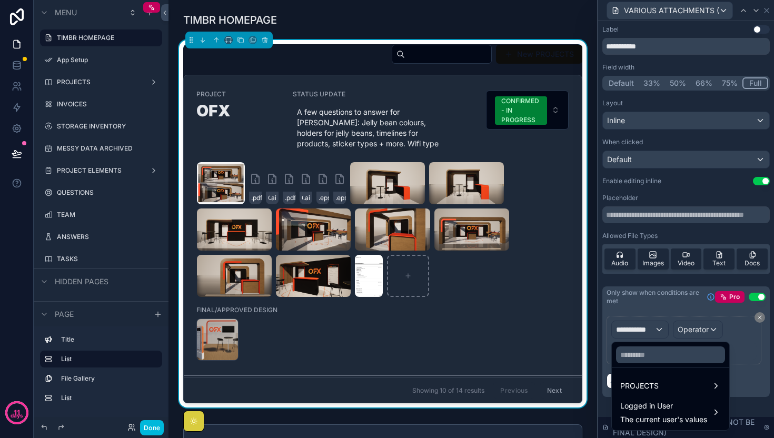
click at [682, 410] on span "Logged in User" at bounding box center [663, 406] width 87 height 13
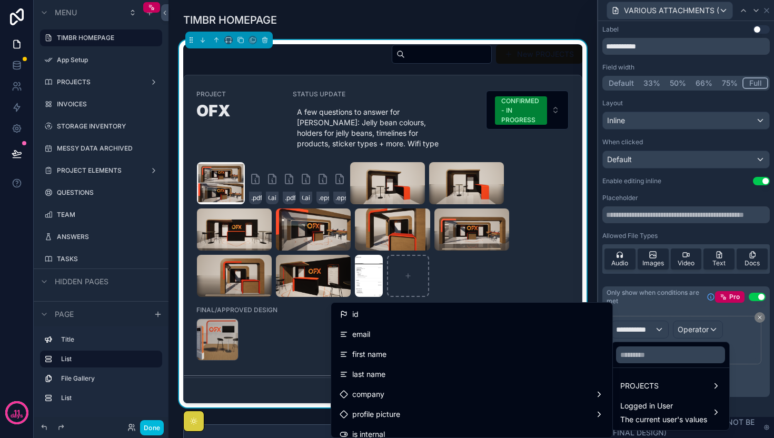
click at [759, 370] on div at bounding box center [686, 219] width 176 height 438
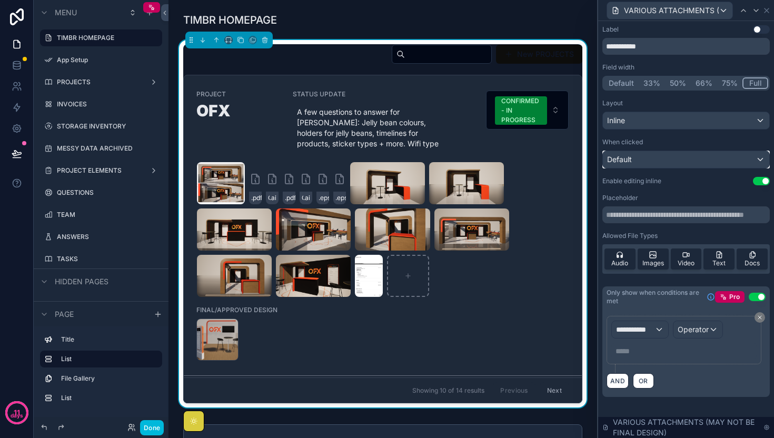
click at [675, 158] on div "Default" at bounding box center [686, 159] width 166 height 17
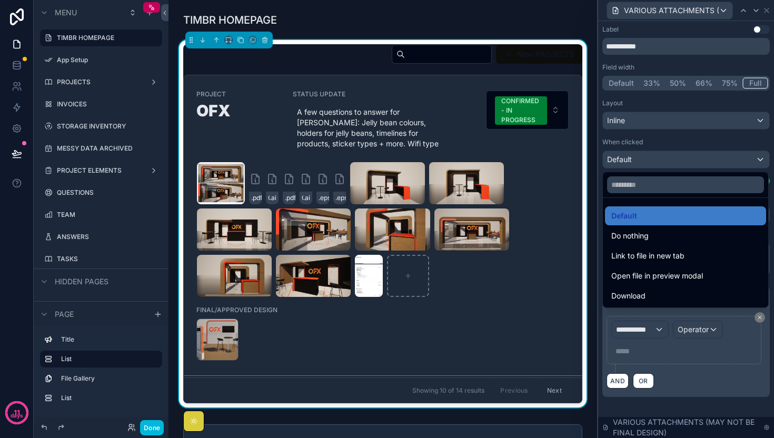
click at [703, 282] on div "Open file in preview modal" at bounding box center [685, 275] width 161 height 19
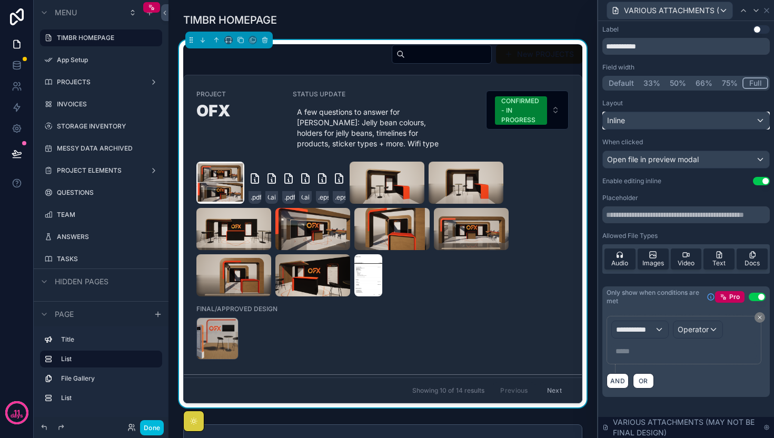
click at [672, 120] on div "Inline" at bounding box center [686, 120] width 166 height 17
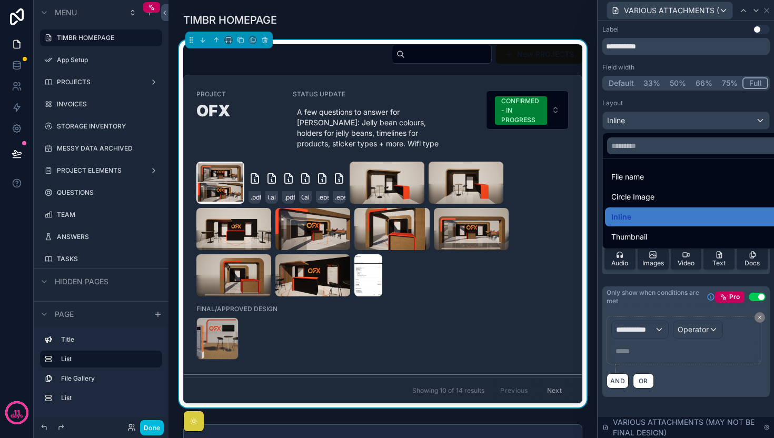
click at [672, 120] on div at bounding box center [686, 219] width 176 height 438
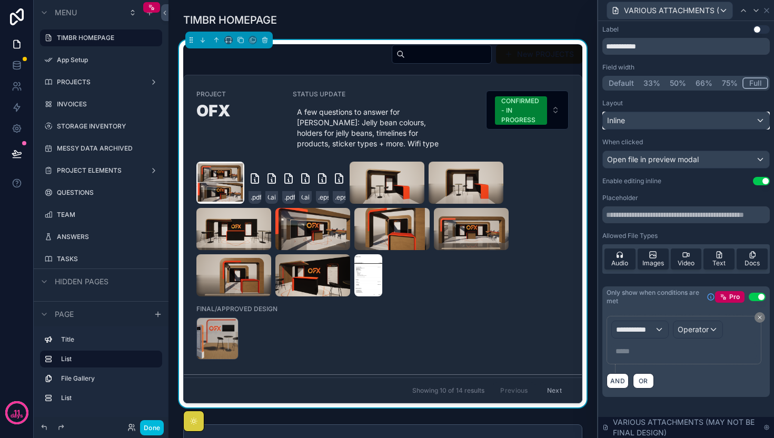
click at [672, 120] on div "Inline" at bounding box center [686, 120] width 166 height 17
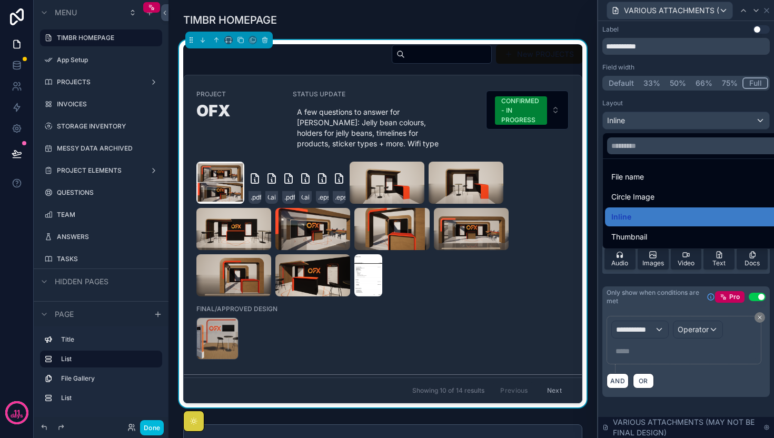
click at [663, 231] on div "Thumbnail" at bounding box center [698, 237] width 174 height 13
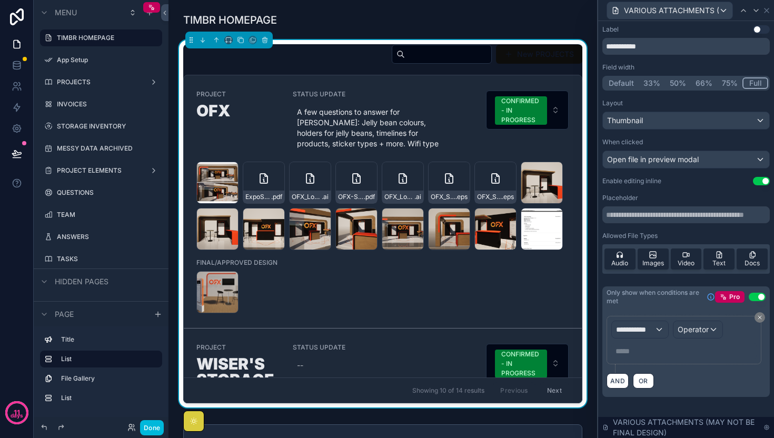
drag, startPoint x: 495, startPoint y: 174, endPoint x: 415, endPoint y: 258, distance: 116.2
click at [415, 258] on div "PROJECT OFX STATUS UPDATE A few questions to answer for [PERSON_NAME]: Jelly be…" at bounding box center [382, 201] width 373 height 223
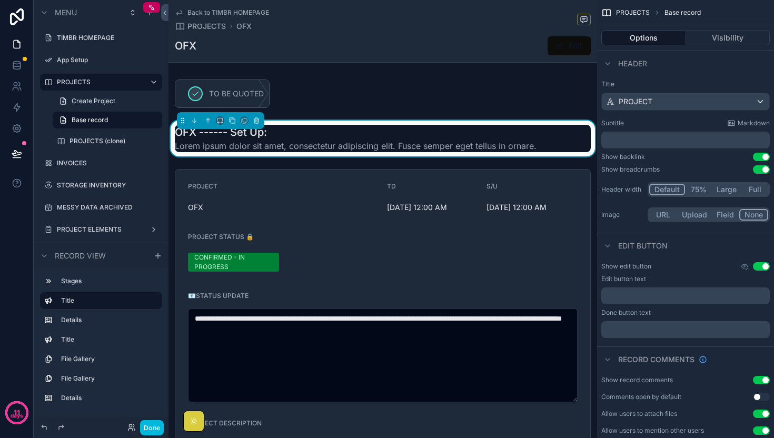
click at [220, 15] on span "Back to TIMBR HOMEPAGE" at bounding box center [228, 12] width 82 height 8
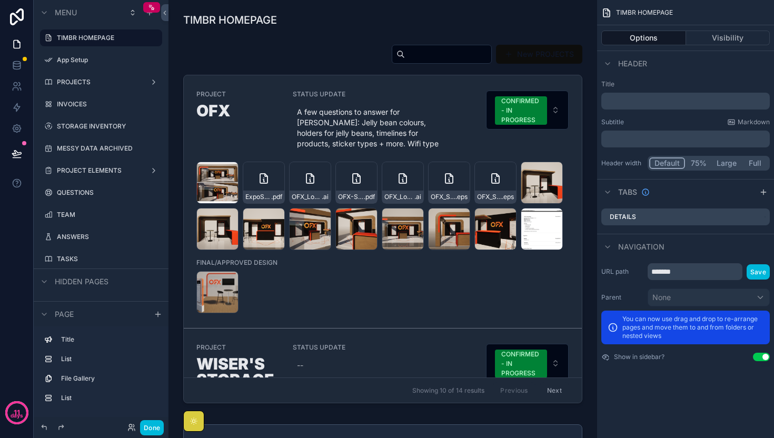
scroll to position [0, 319]
click at [542, 272] on div "scrollable content" at bounding box center [383, 226] width 412 height 372
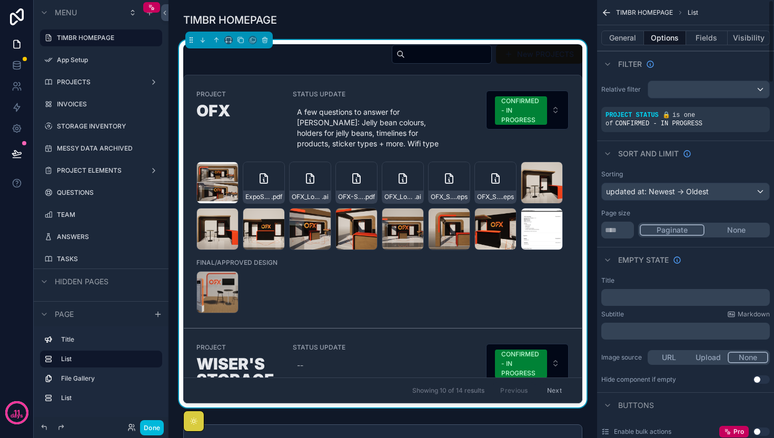
click at [698, 41] on button "Fields" at bounding box center [707, 38] width 42 height 15
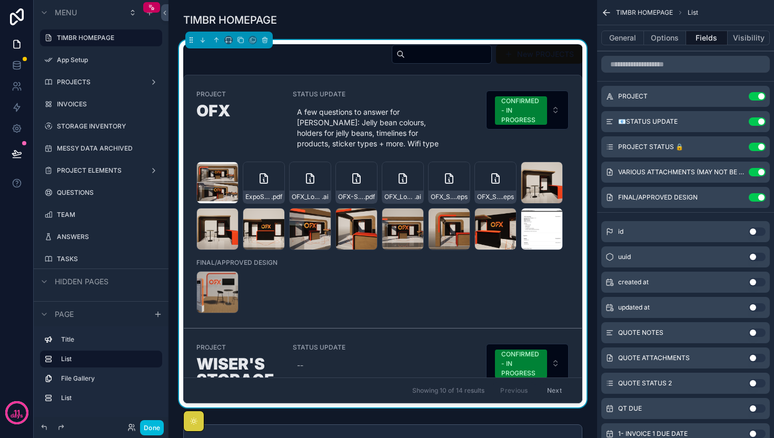
click at [0, 0] on icon "scrollable content" at bounding box center [0, 0] width 0 height 0
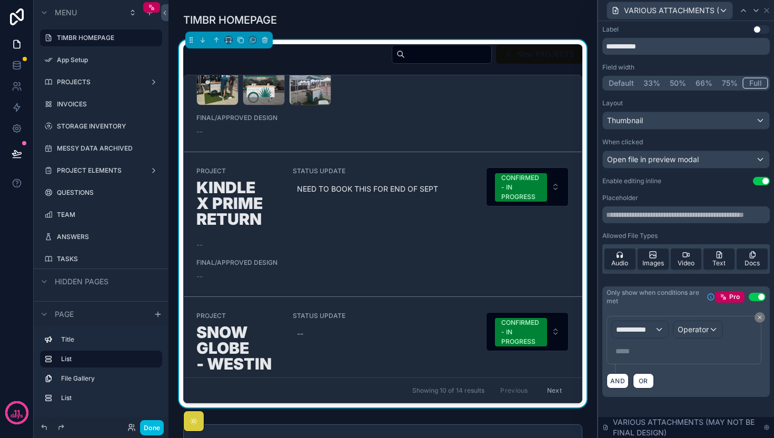
scroll to position [0, 0]
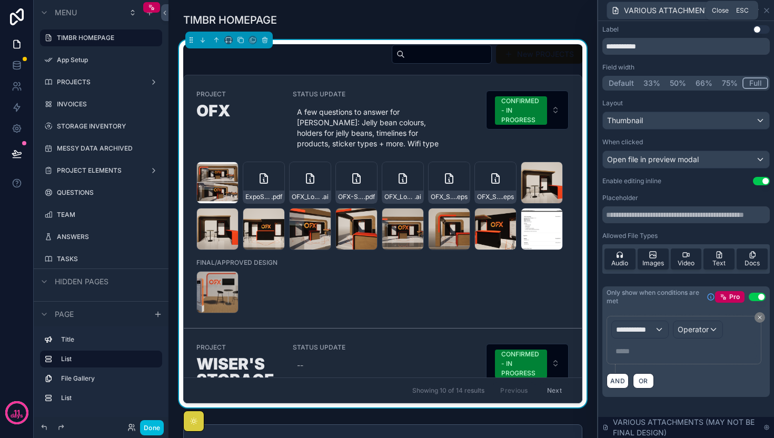
click at [764, 10] on icon at bounding box center [766, 10] width 8 height 8
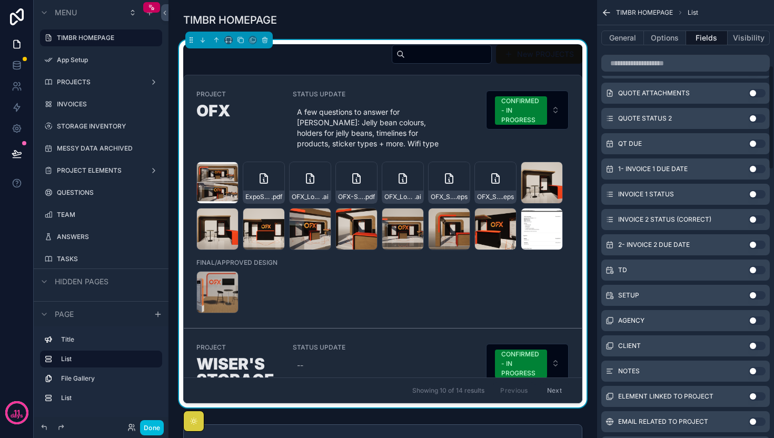
scroll to position [276, 0]
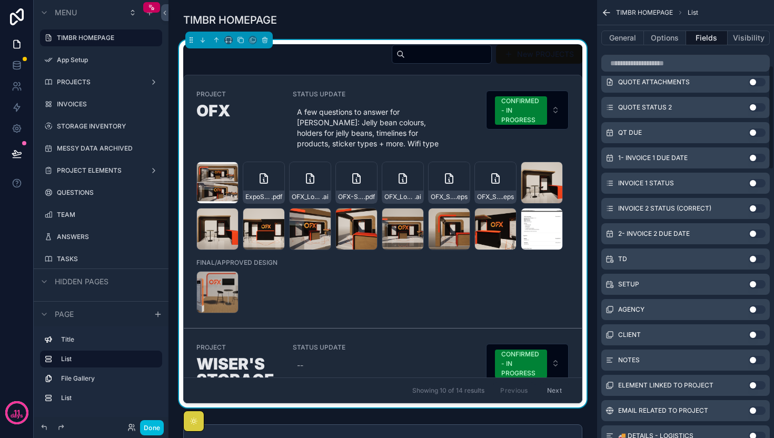
click at [754, 280] on div "SETUP Use setting" at bounding box center [685, 284] width 168 height 21
click at [754, 282] on button "Use setting" at bounding box center [757, 284] width 17 height 8
click at [758, 256] on button "Use setting" at bounding box center [757, 259] width 17 height 8
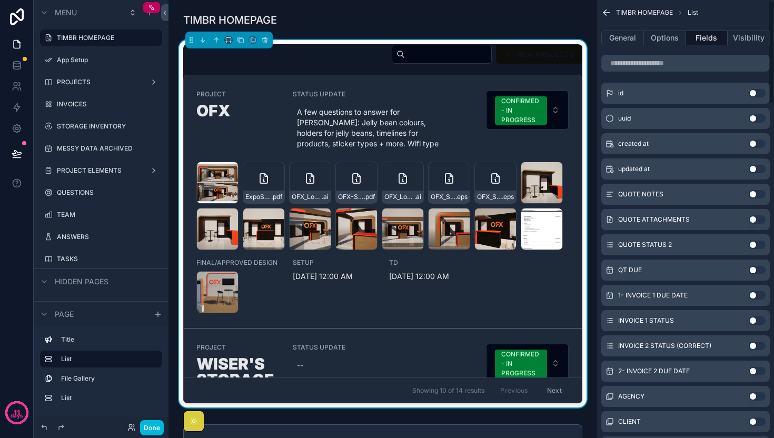
scroll to position [0, 0]
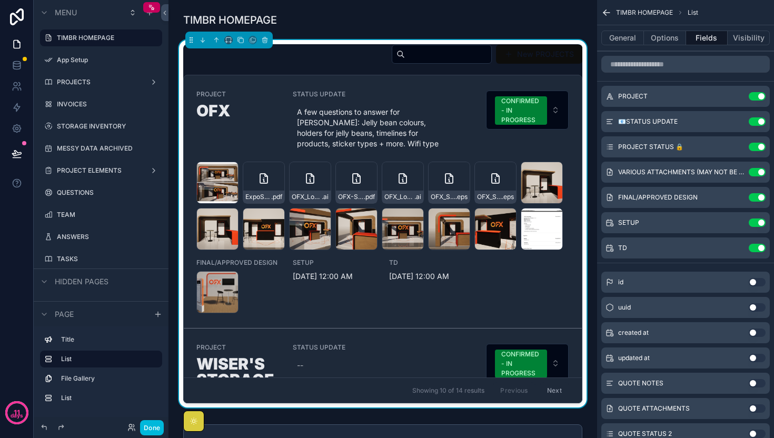
click at [0, 0] on icon "scrollable content" at bounding box center [0, 0] width 0 height 0
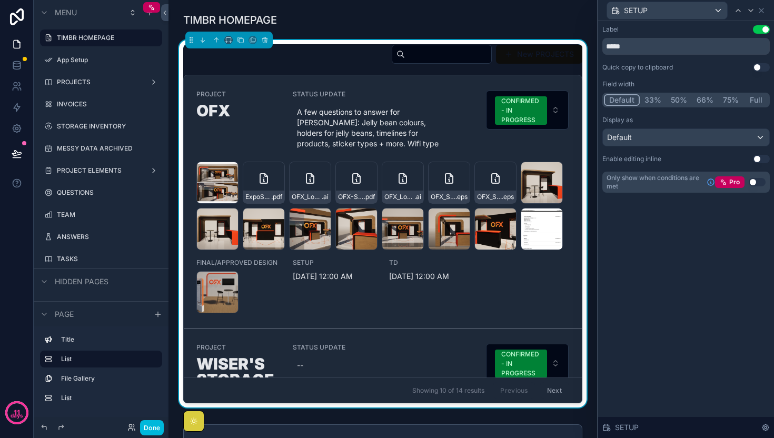
click at [763, 155] on button "Use setting" at bounding box center [761, 159] width 17 height 8
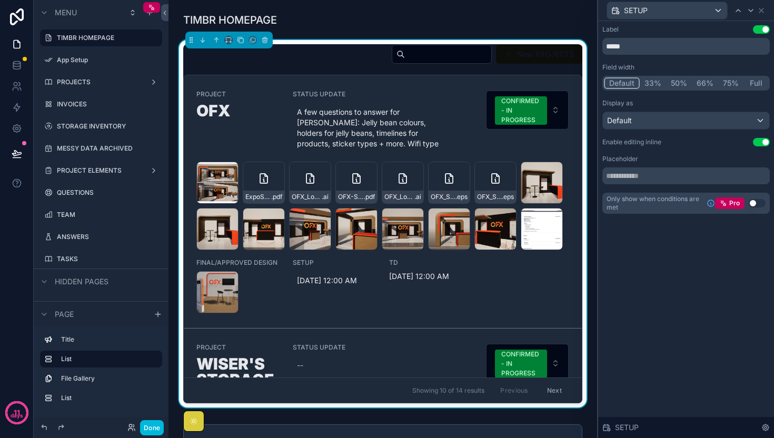
scroll to position [0, 319]
click at [750, 115] on div "Default" at bounding box center [686, 120] width 166 height 17
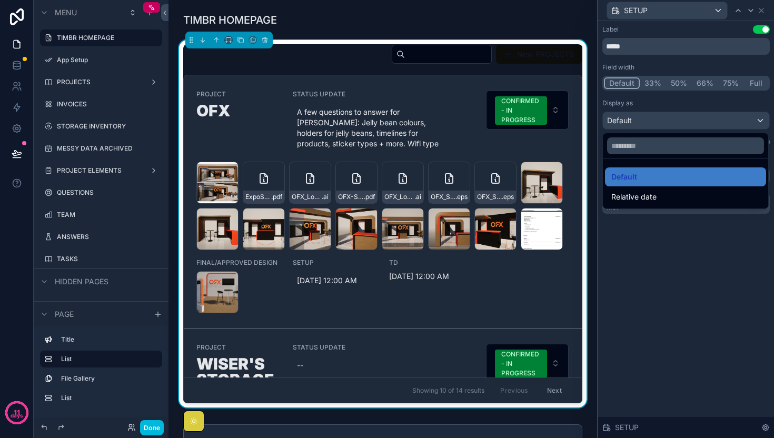
click at [723, 194] on div "Relative date" at bounding box center [685, 197] width 148 height 13
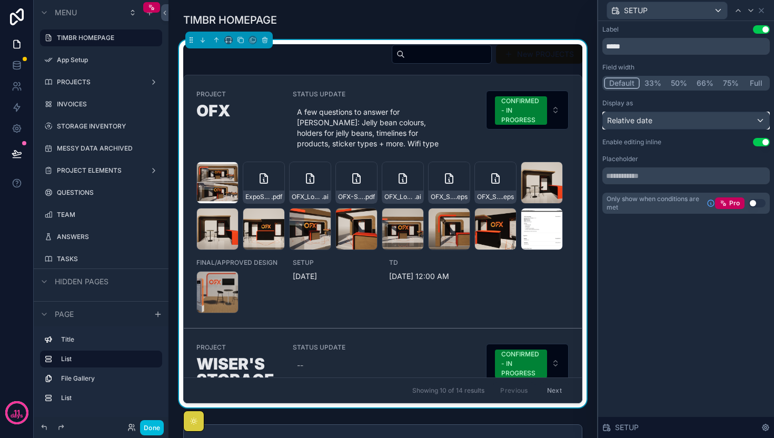
click at [754, 122] on div "Relative date" at bounding box center [686, 120] width 166 height 17
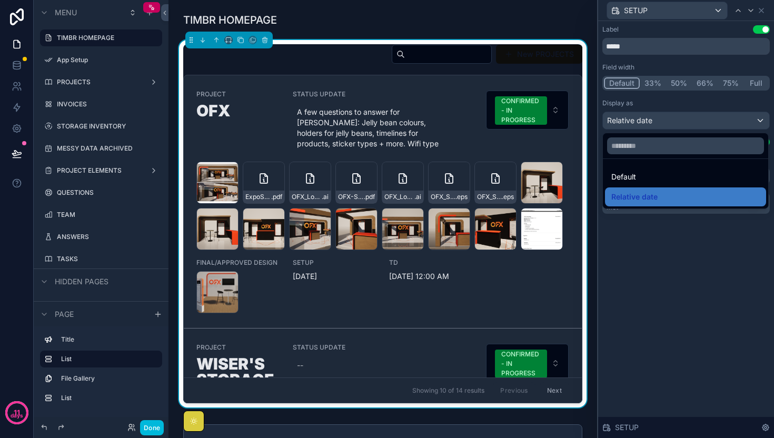
click at [683, 179] on div "Default" at bounding box center [685, 177] width 148 height 13
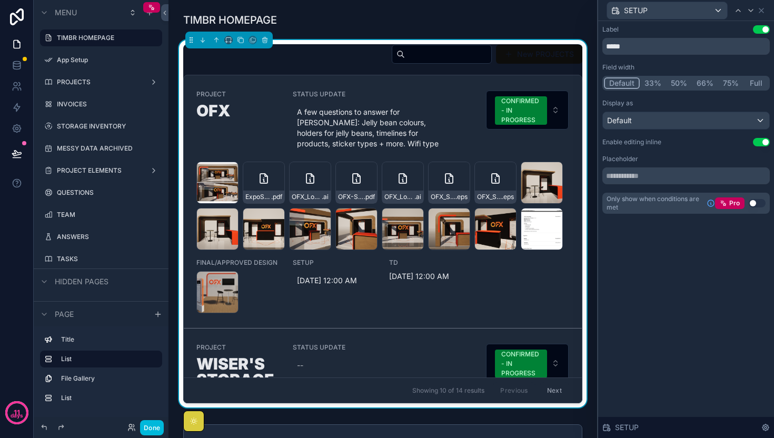
click at [349, 275] on span "[DATE] 12:00 AM" at bounding box center [334, 280] width 75 height 11
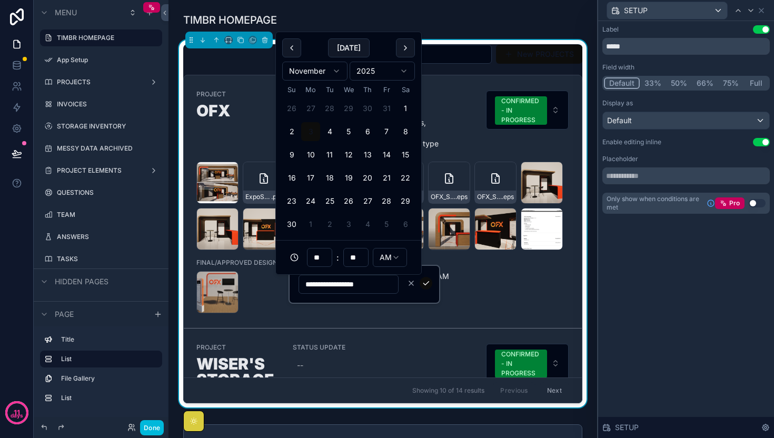
click at [294, 258] on icon "scrollable content" at bounding box center [294, 257] width 8 height 8
click at [478, 304] on link "PROJECT OFX STATUS UPDATE A few questions to answer for [PERSON_NAME]: Jelly be…" at bounding box center [383, 201] width 398 height 253
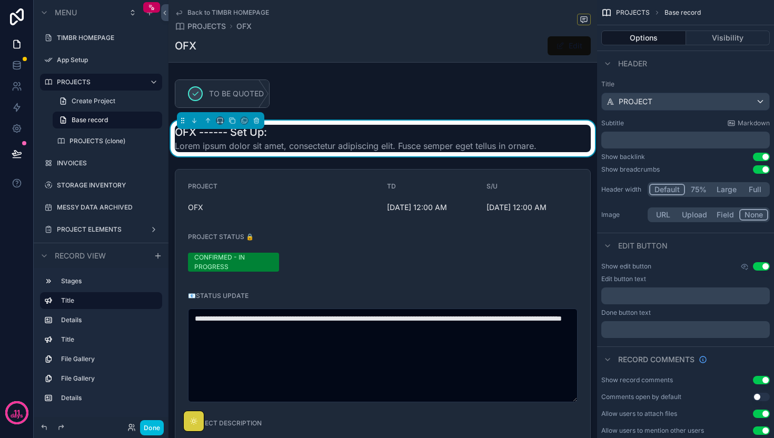
click at [205, 10] on span "Back to TIMBR HOMEPAGE" at bounding box center [228, 12] width 82 height 8
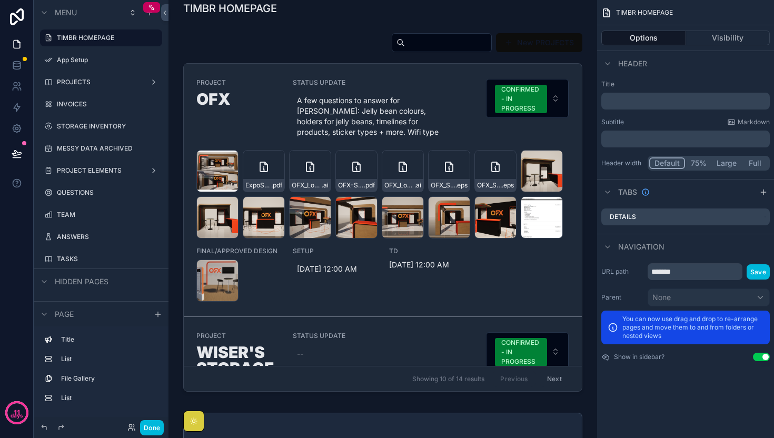
scroll to position [13, 0]
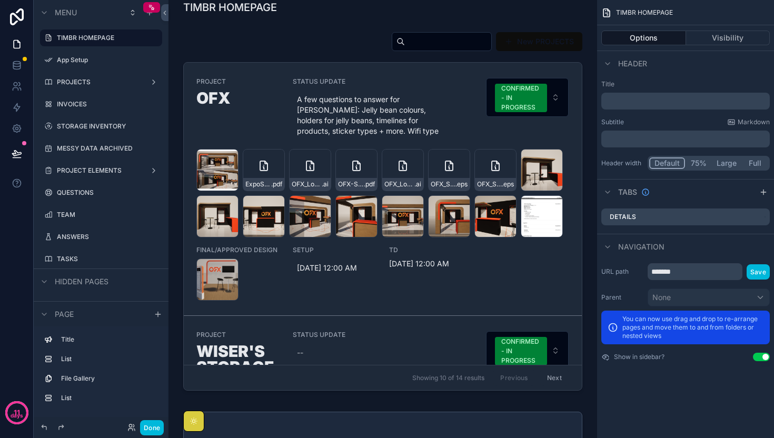
click at [388, 270] on div "scrollable content" at bounding box center [383, 213] width 412 height 372
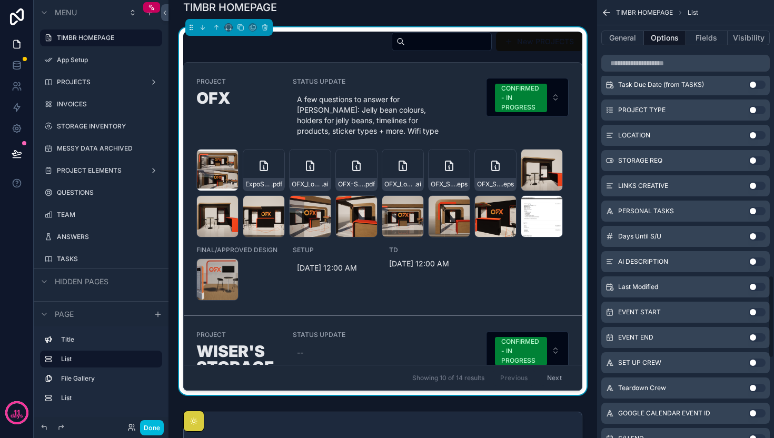
scroll to position [1454, 0]
click at [755, 235] on button "Use setting" at bounding box center [757, 237] width 17 height 8
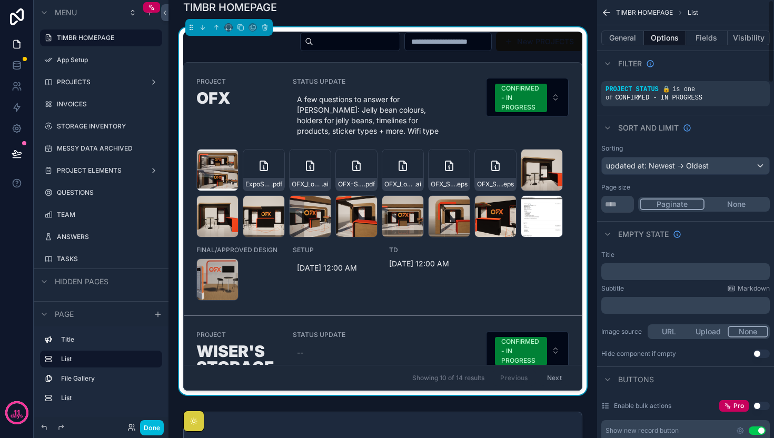
scroll to position [0, 0]
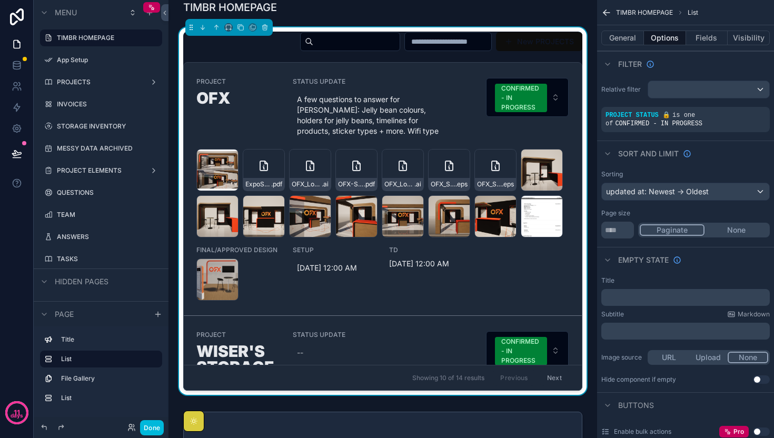
click at [706, 42] on button "Fields" at bounding box center [707, 38] width 42 height 15
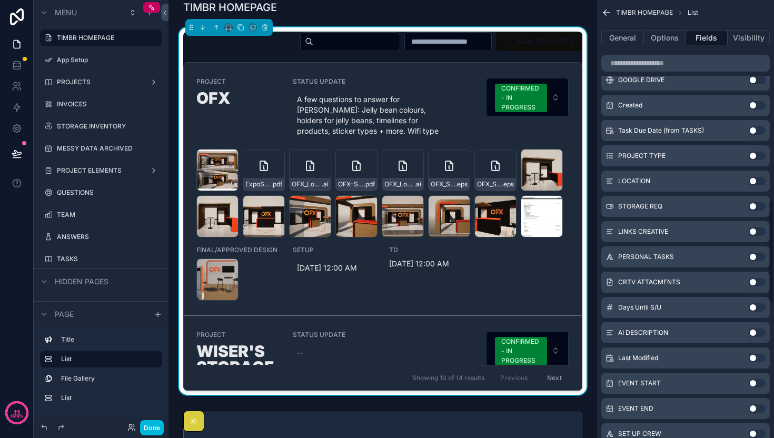
scroll to position [882, 0]
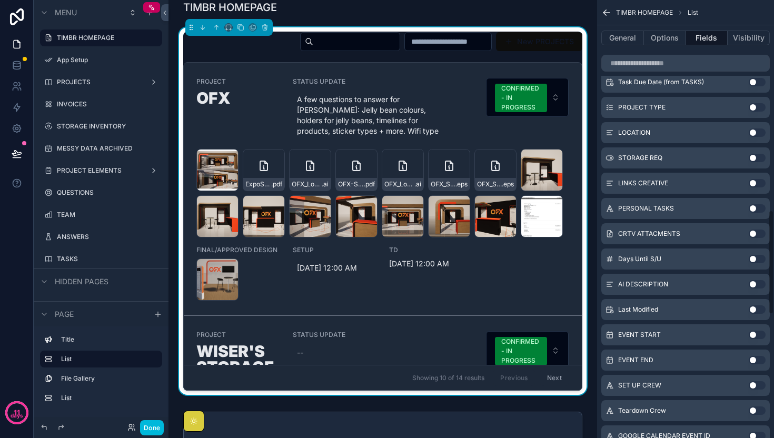
click at [754, 258] on button "Use setting" at bounding box center [757, 259] width 17 height 8
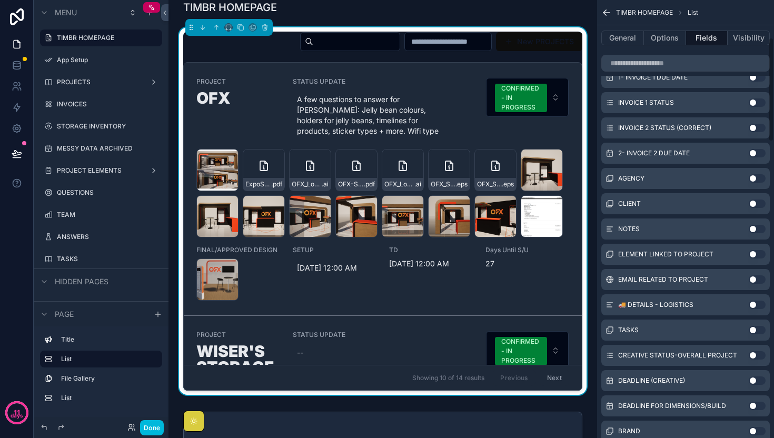
scroll to position [0, 0]
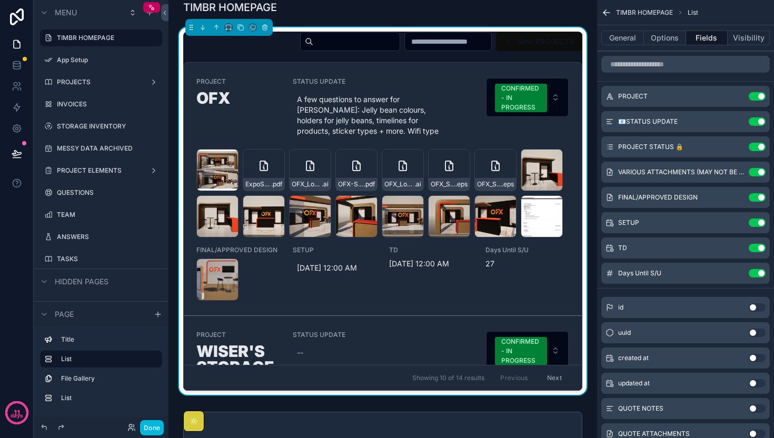
click at [0, 0] on icon "scrollable content" at bounding box center [0, 0] width 0 height 0
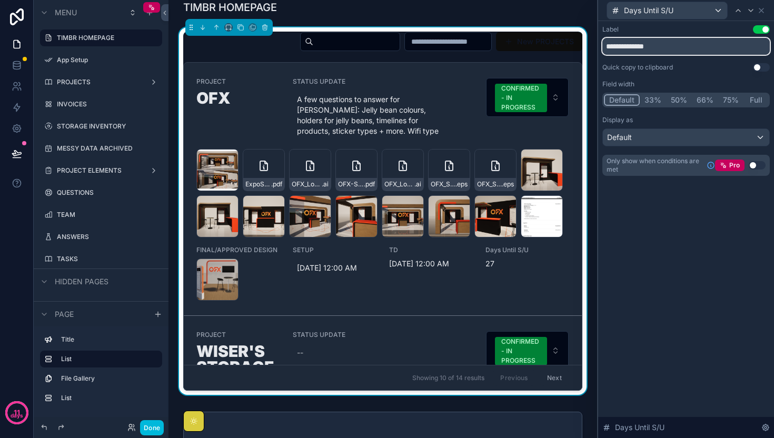
drag, startPoint x: 665, startPoint y: 45, endPoint x: 576, endPoint y: 45, distance: 89.5
click at [576, 45] on div "**********" at bounding box center [387, 219] width 774 height 438
type input "*"
click at [765, 64] on button "Use setting" at bounding box center [761, 67] width 17 height 8
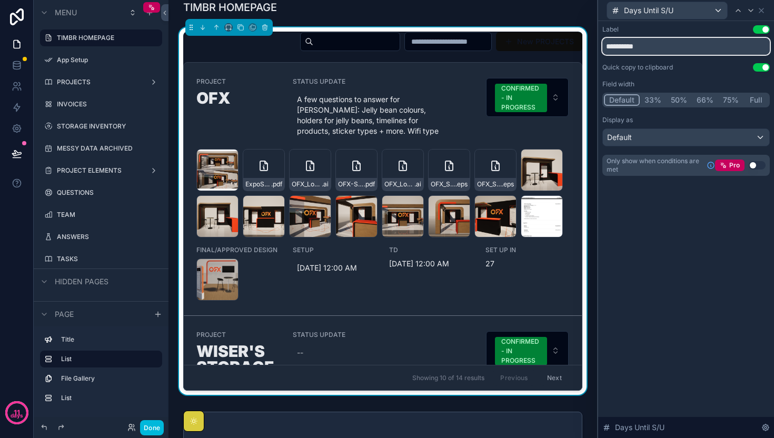
click at [705, 44] on input "*********" at bounding box center [685, 46] width 167 height 17
type input "*"
type input "**********"
click at [529, 265] on div "DAYS TO SET UP: 27" at bounding box center [527, 273] width 84 height 55
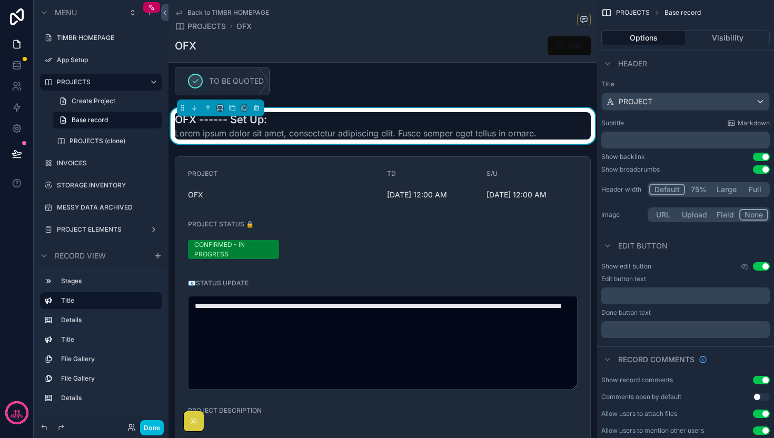
click at [218, 11] on span "Back to TIMBR HOMEPAGE" at bounding box center [228, 12] width 82 height 8
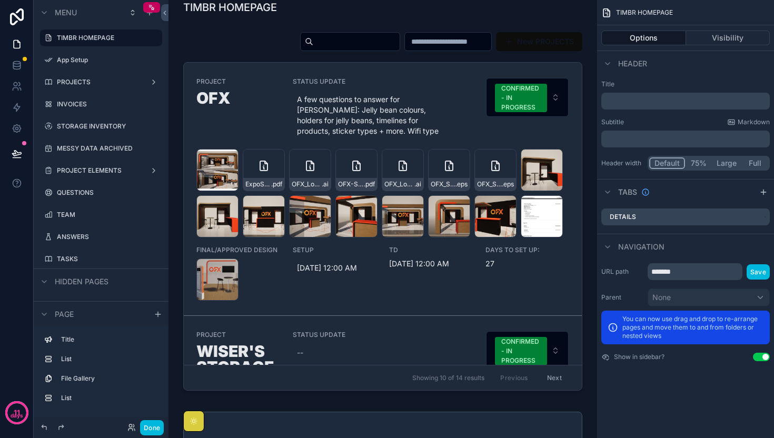
click at [528, 243] on div "scrollable content" at bounding box center [383, 213] width 412 height 372
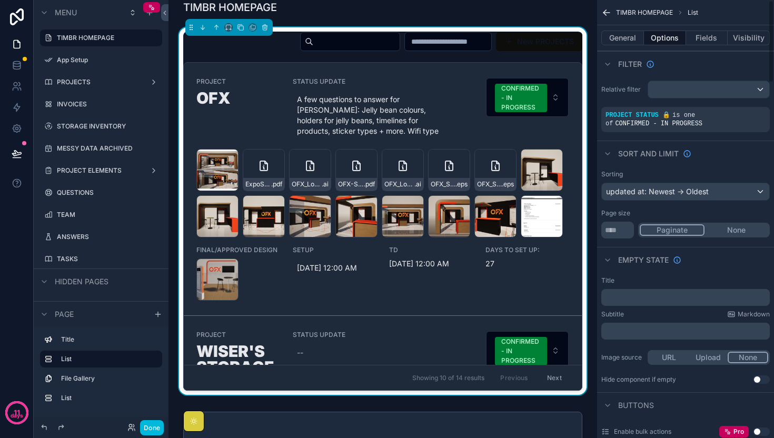
click at [695, 35] on button "Fields" at bounding box center [707, 38] width 42 height 15
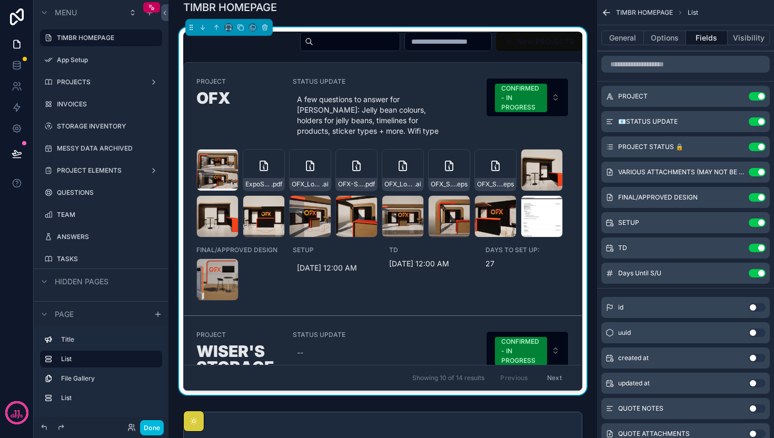
click at [0, 0] on icon "scrollable content" at bounding box center [0, 0] width 0 height 0
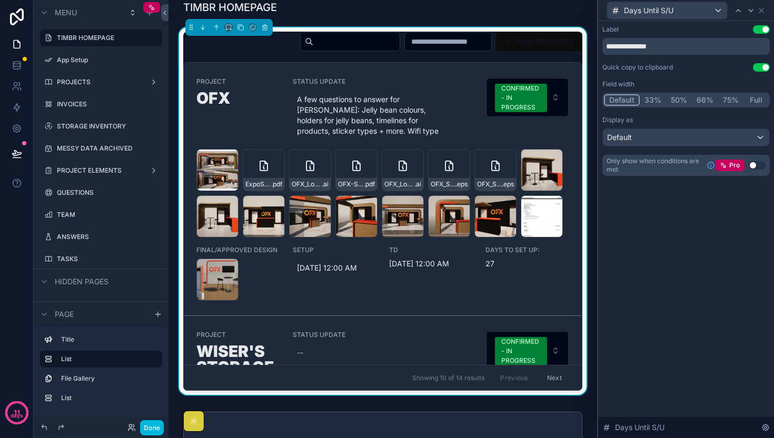
click at [649, 97] on button "33%" at bounding box center [653, 100] width 26 height 12
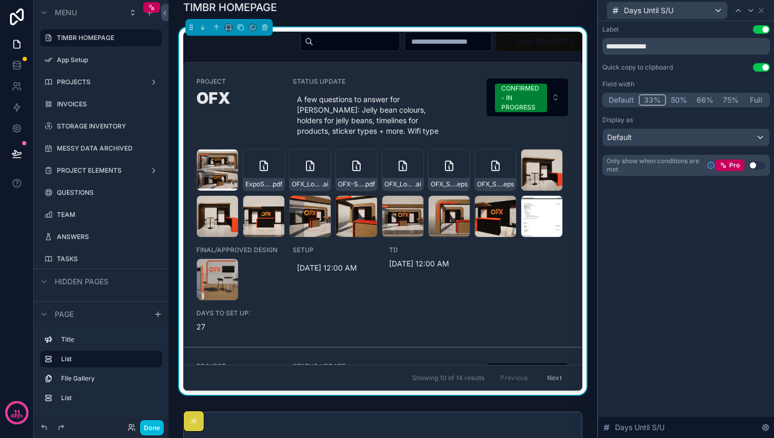
click at [759, 98] on button "Full" at bounding box center [755, 100] width 25 height 12
click at [700, 96] on button "66%" at bounding box center [704, 100] width 26 height 12
click at [700, 96] on button "66%" at bounding box center [704, 100] width 27 height 12
click at [735, 13] on icon at bounding box center [738, 10] width 8 height 8
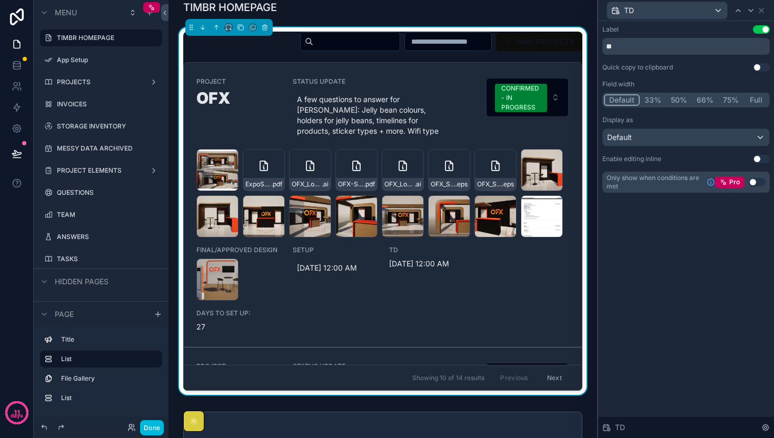
click at [762, 155] on button "Use setting" at bounding box center [761, 159] width 17 height 8
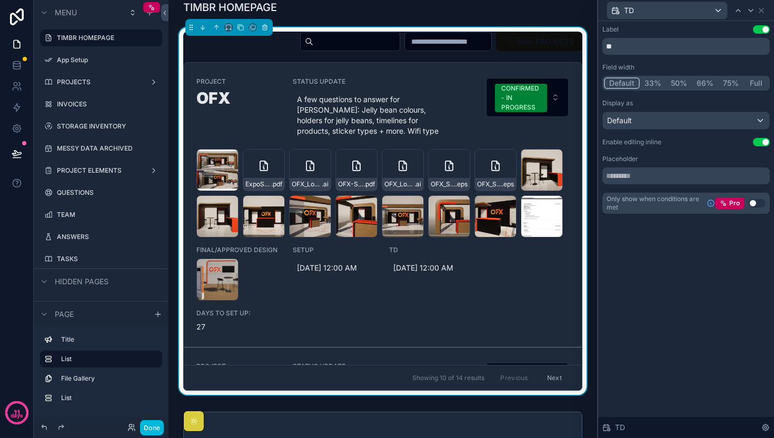
click at [740, 6] on icon at bounding box center [738, 10] width 8 height 8
click at [674, 258] on div "Label Use setting ***** Field width Default 33% 50% 66% 75% Full Display as Def…" at bounding box center [686, 229] width 176 height 417
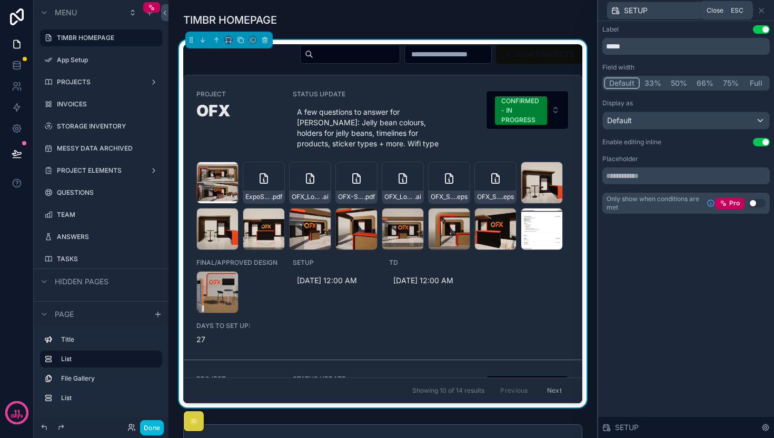
click at [761, 13] on icon at bounding box center [761, 10] width 8 height 8
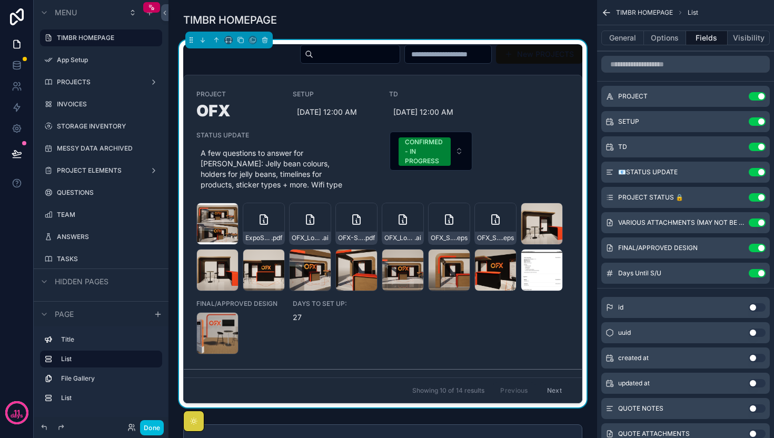
scroll to position [0, 319]
click at [0, 0] on icon "scrollable content" at bounding box center [0, 0] width 0 height 0
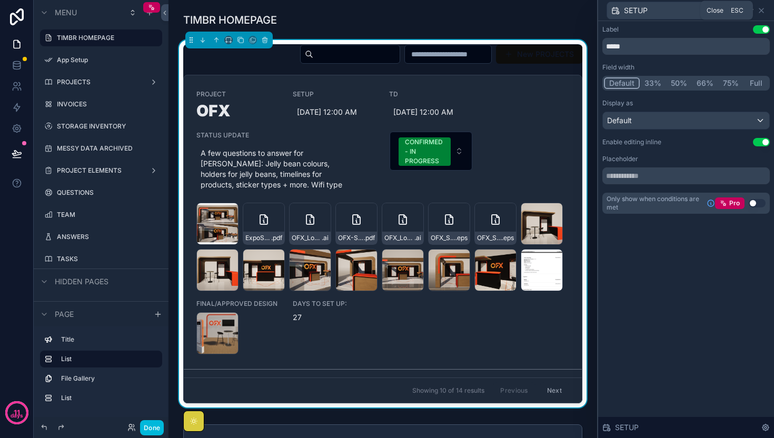
click at [763, 8] on icon at bounding box center [761, 10] width 8 height 8
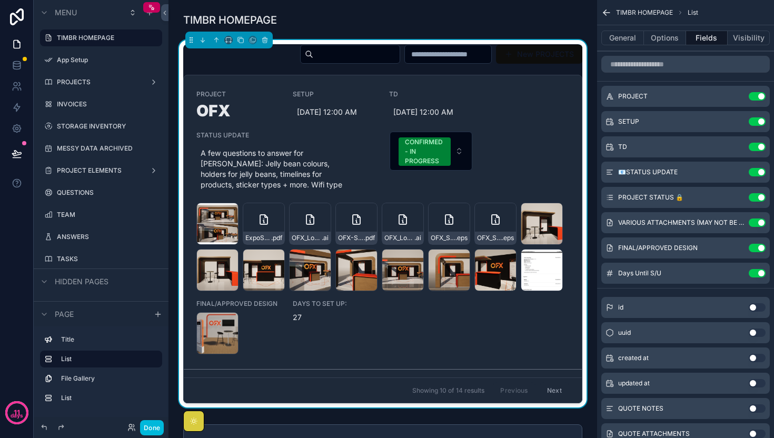
click at [0, 0] on icon "scrollable content" at bounding box center [0, 0] width 0 height 0
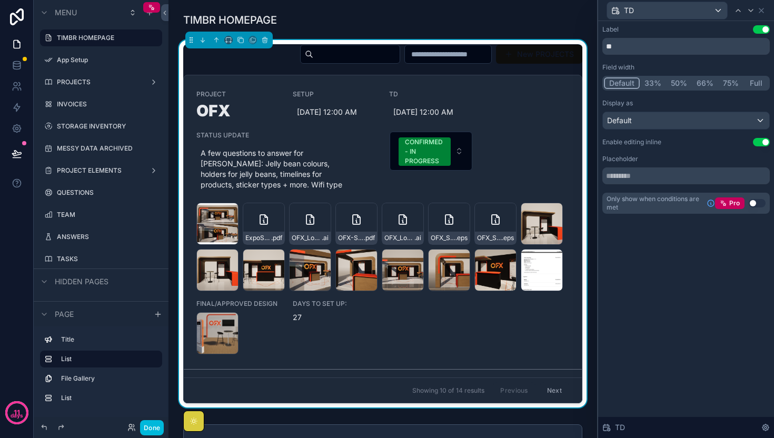
click at [656, 81] on button "33%" at bounding box center [653, 83] width 26 height 12
click at [675, 80] on button "50%" at bounding box center [679, 83] width 26 height 12
click at [736, 9] on icon at bounding box center [738, 10] width 8 height 8
click at [656, 81] on button "33%" at bounding box center [653, 83] width 26 height 12
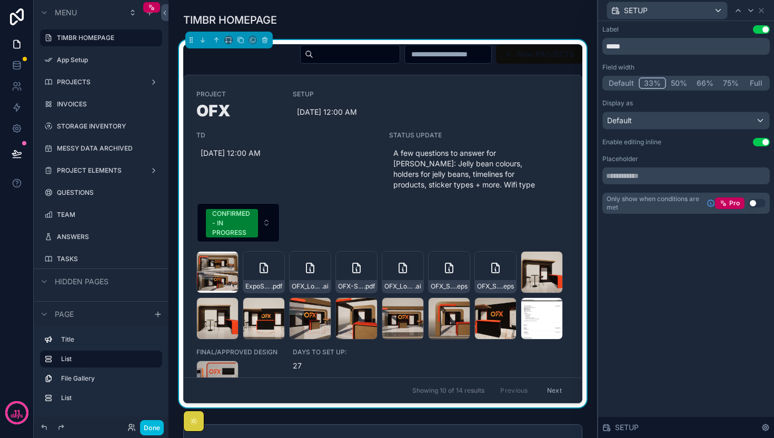
click at [675, 82] on button "50%" at bounding box center [679, 83] width 26 height 12
click at [653, 82] on button "33%" at bounding box center [652, 83] width 26 height 12
click at [737, 11] on icon at bounding box center [738, 10] width 8 height 8
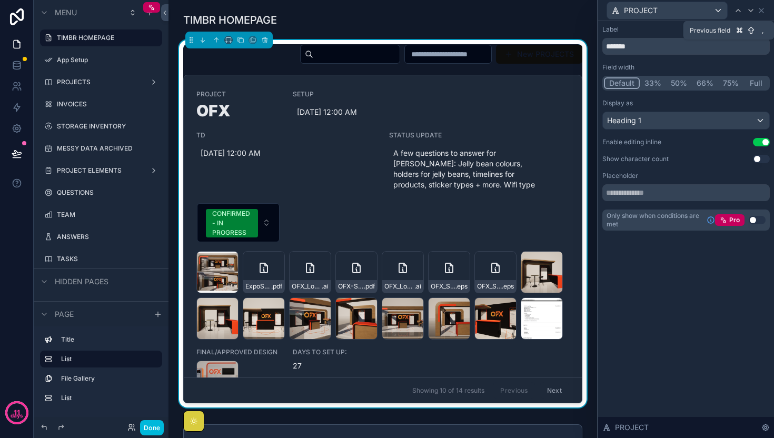
click at [737, 11] on icon at bounding box center [738, 10] width 4 height 2
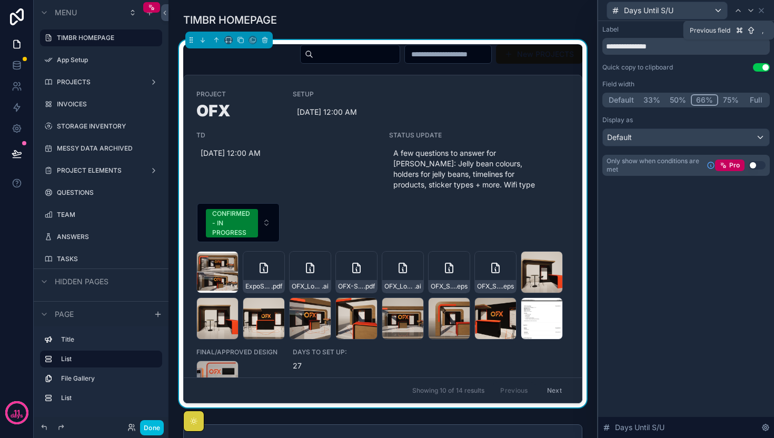
click at [737, 11] on icon at bounding box center [738, 10] width 4 height 2
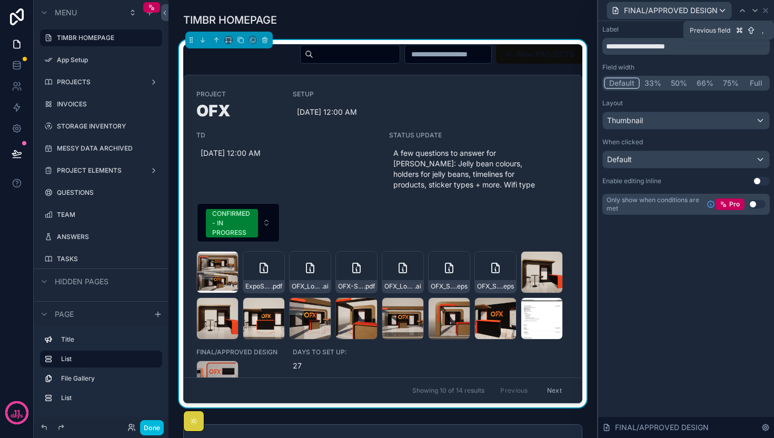
click at [740, 11] on icon at bounding box center [742, 10] width 4 height 2
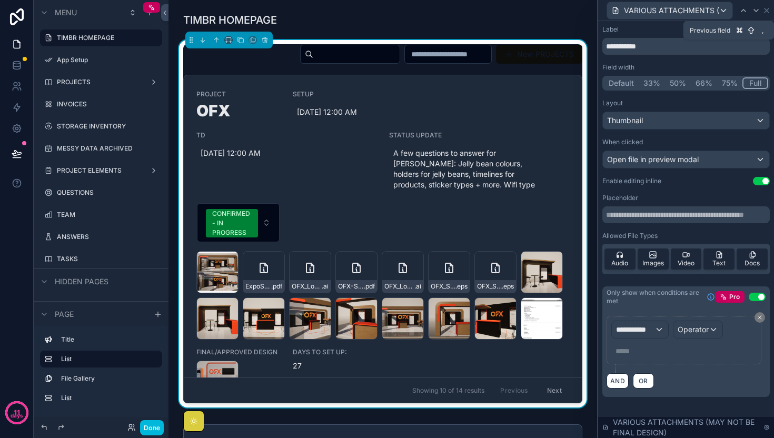
click at [740, 9] on icon at bounding box center [743, 10] width 8 height 8
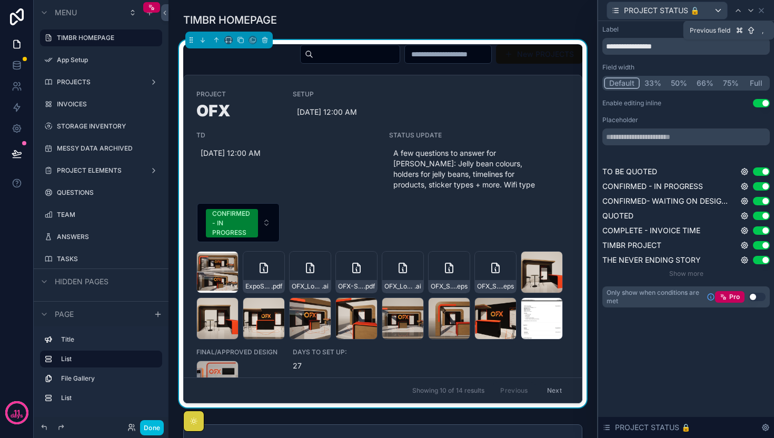
click at [740, 9] on icon at bounding box center [738, 10] width 8 height 8
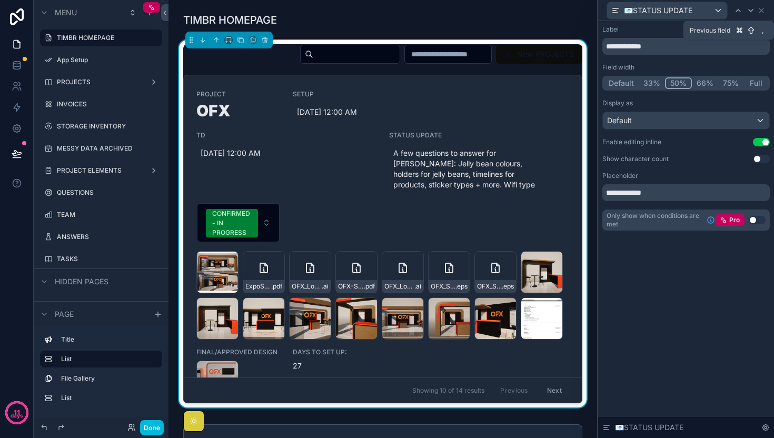
click at [740, 9] on icon at bounding box center [738, 10] width 8 height 8
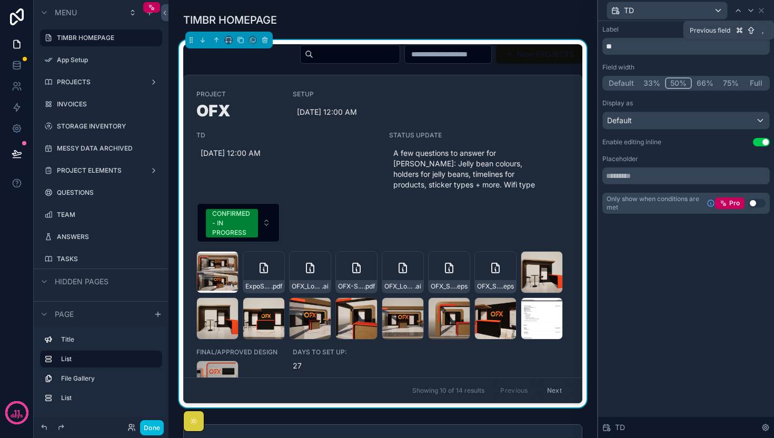
click at [740, 9] on icon at bounding box center [738, 10] width 8 height 8
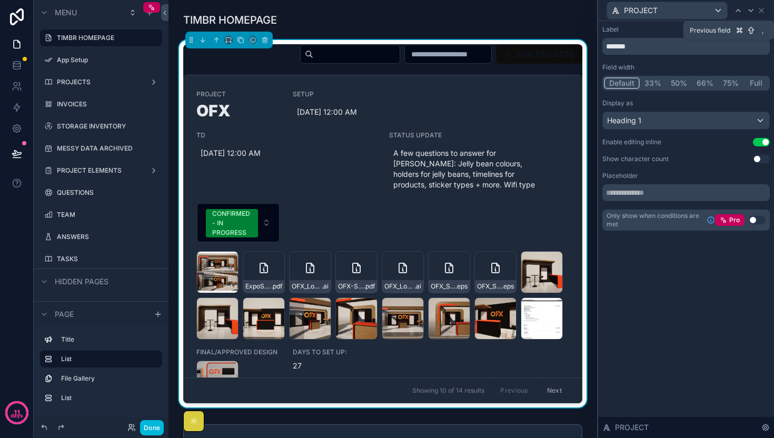
click at [740, 9] on icon at bounding box center [738, 10] width 8 height 8
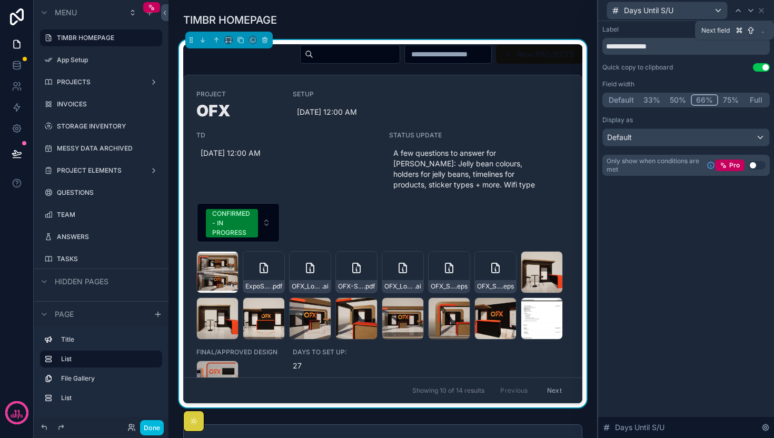
click at [752, 9] on icon at bounding box center [751, 10] width 4 height 2
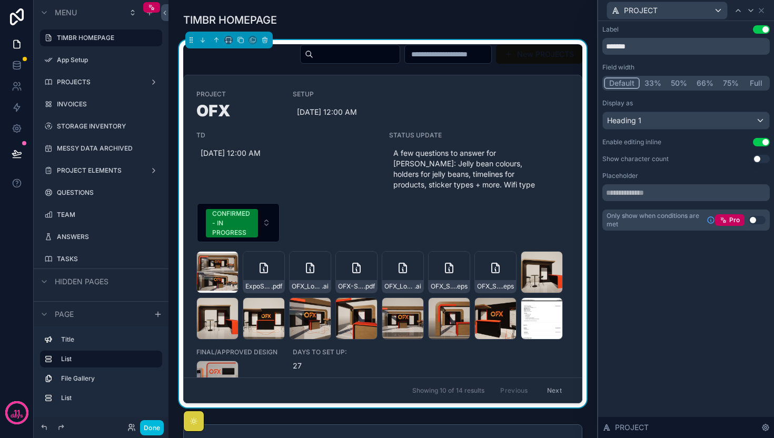
click at [651, 83] on button "33%" at bounding box center [653, 83] width 26 height 12
click at [673, 83] on button "50%" at bounding box center [679, 83] width 26 height 12
click at [693, 84] on button "66%" at bounding box center [705, 83] width 26 height 12
click at [673, 82] on button "50%" at bounding box center [678, 83] width 26 height 12
click at [765, 11] on icon at bounding box center [761, 10] width 8 height 8
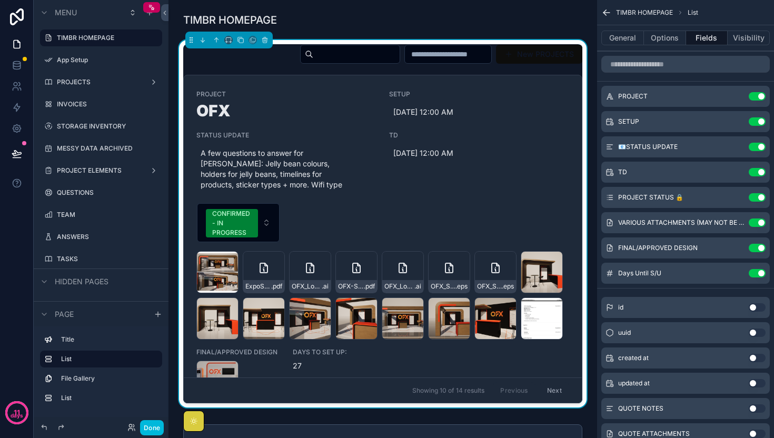
click at [0, 0] on icon "scrollable content" at bounding box center [0, 0] width 0 height 0
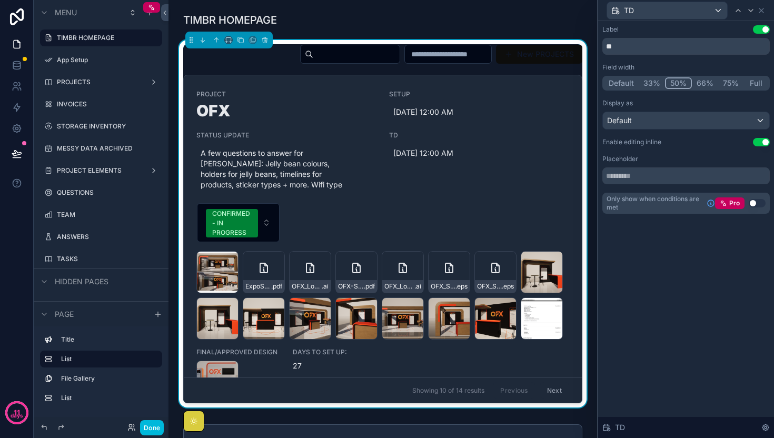
click at [617, 84] on button "Default" at bounding box center [621, 83] width 35 height 12
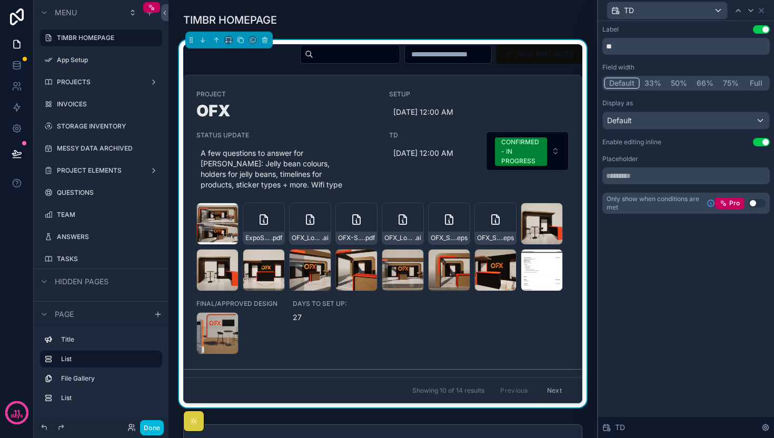
click at [547, 326] on div "PROJECT OFX SETUP [DATE] 12:00 AM STATUS UPDATE A few questions to answer for […" at bounding box center [382, 222] width 373 height 264
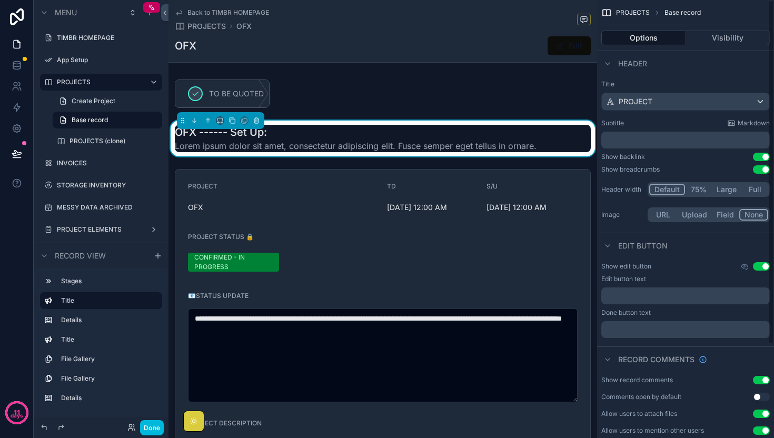
click at [120, 82] on label "PROJECTS" at bounding box center [99, 82] width 84 height 8
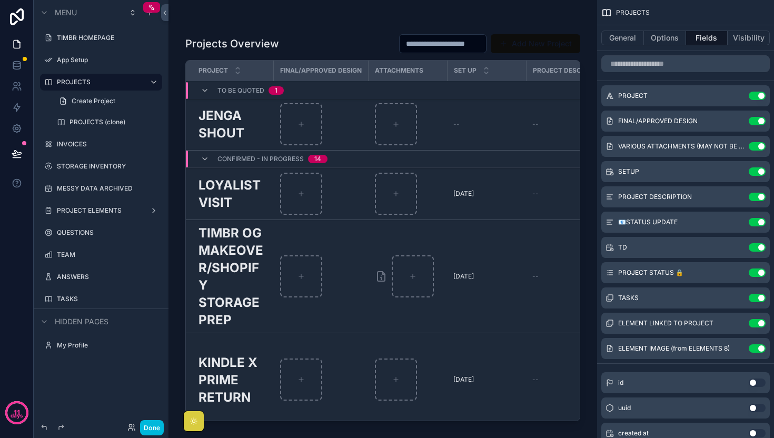
click at [98, 41] on label "TIMBR HOMEPAGE" at bounding box center [106, 38] width 99 height 8
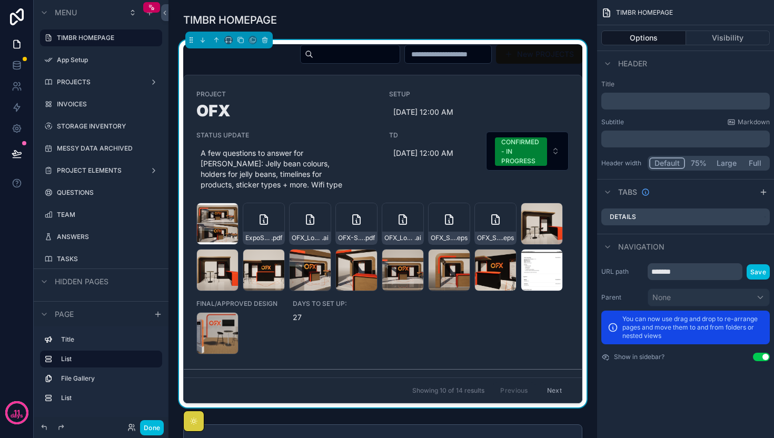
click at [436, 51] on input "scrollable content" at bounding box center [448, 54] width 86 height 15
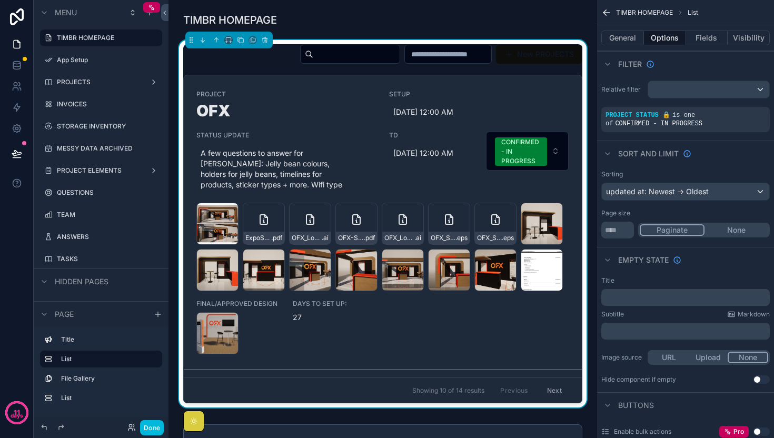
scroll to position [0, 319]
click at [455, 55] on input "scrollable content" at bounding box center [448, 54] width 86 height 15
click at [469, 54] on input "scrollable content" at bounding box center [448, 54] width 86 height 15
click at [335, 57] on input "scrollable content" at bounding box center [356, 54] width 86 height 15
click at [351, 11] on div "scrollable content" at bounding box center [383, 19] width 412 height 23
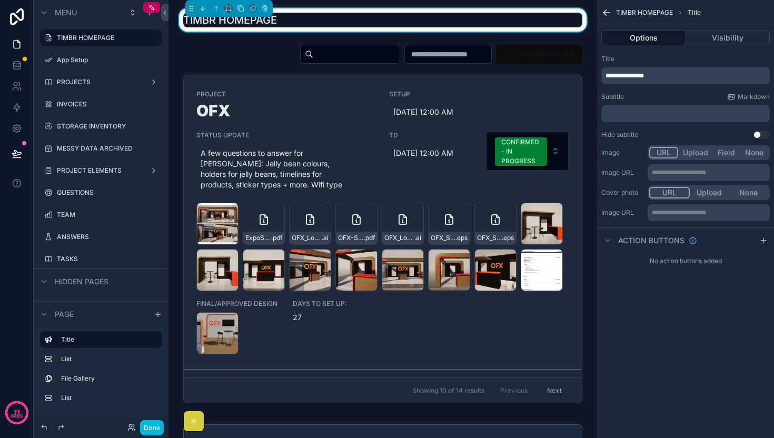
click at [266, 68] on div "scrollable content" at bounding box center [383, 226] width 412 height 372
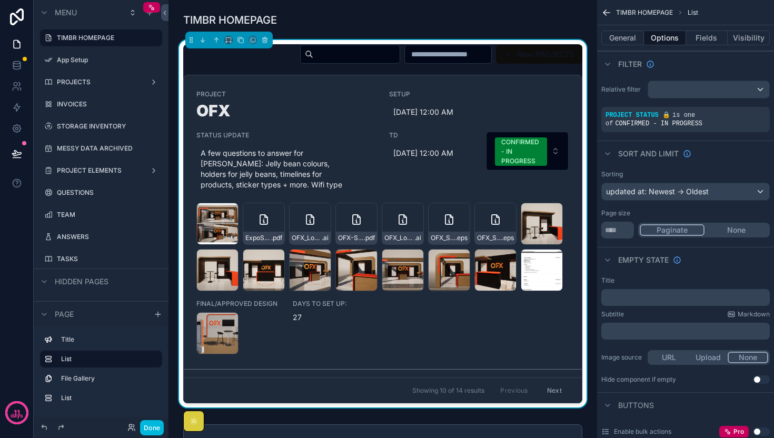
click at [150, 426] on button "Done" at bounding box center [152, 427] width 24 height 15
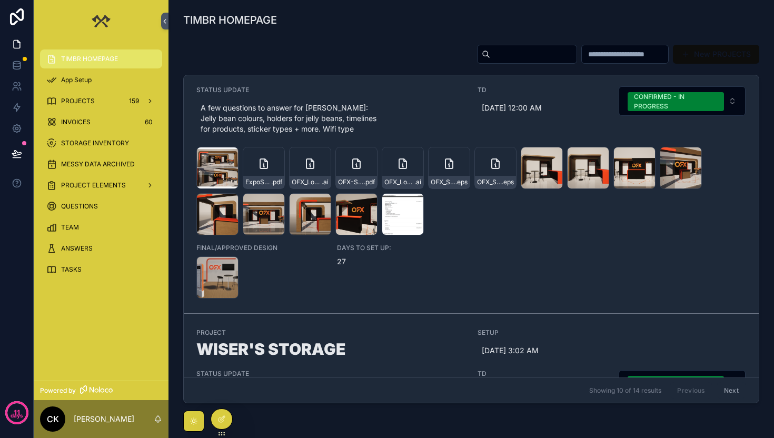
scroll to position [0, 0]
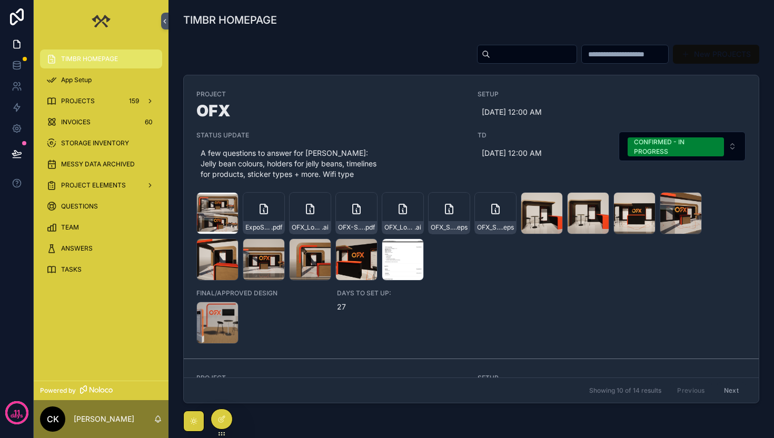
click at [197, 418] on icon "scrollable content" at bounding box center [194, 421] width 8 height 8
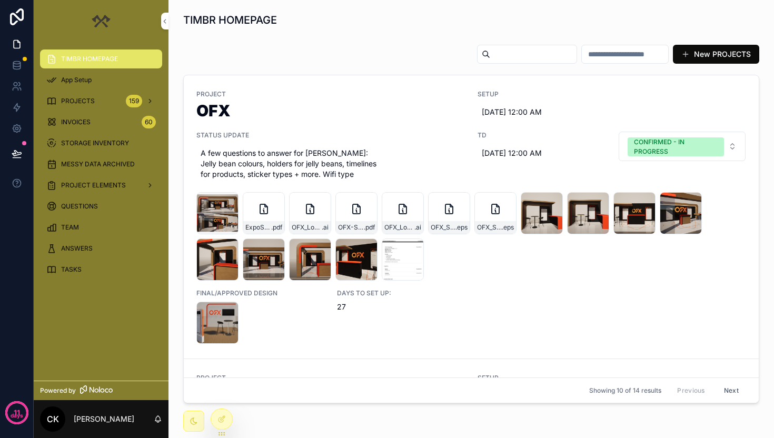
drag, startPoint x: 226, startPoint y: 303, endPoint x: 210, endPoint y: 332, distance: 32.8
click at [210, 332] on div "Screenshot-2025-10-05-at-8.22.31-PM .png" at bounding box center [217, 323] width 42 height 42
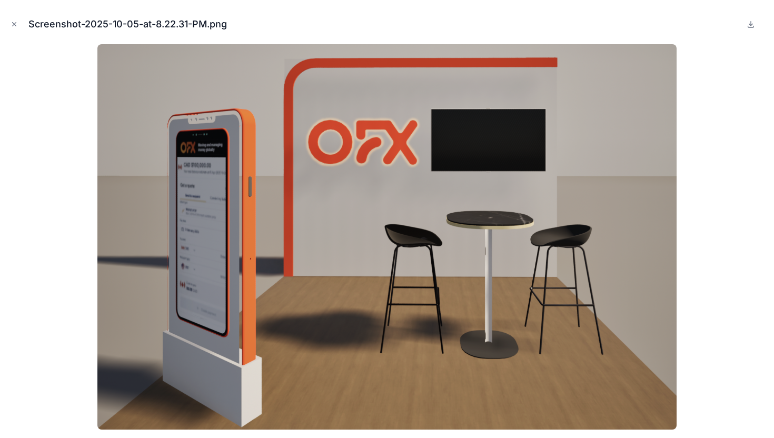
click at [719, 101] on div at bounding box center [386, 236] width 757 height 385
click at [13, 17] on div "Screenshot-2025-10-05-at-8.22.31-PM.png" at bounding box center [386, 24] width 757 height 32
click at [14, 26] on icon "Close modal" at bounding box center [14, 24] width 7 height 7
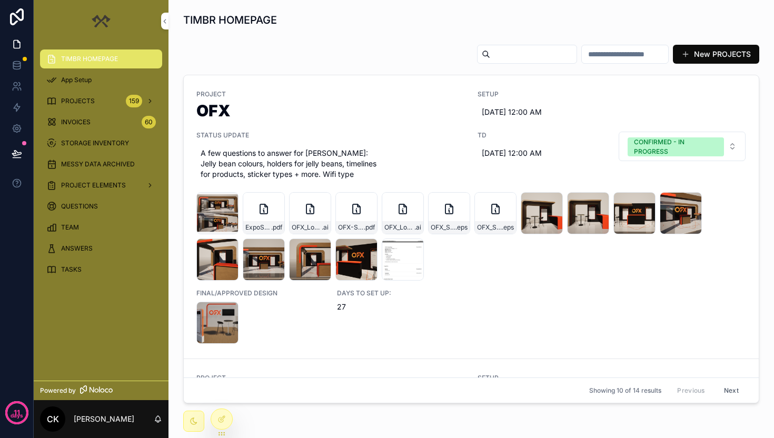
click at [14, 23] on icon at bounding box center [17, 16] width 14 height 17
